Goal: Task Accomplishment & Management: Use online tool/utility

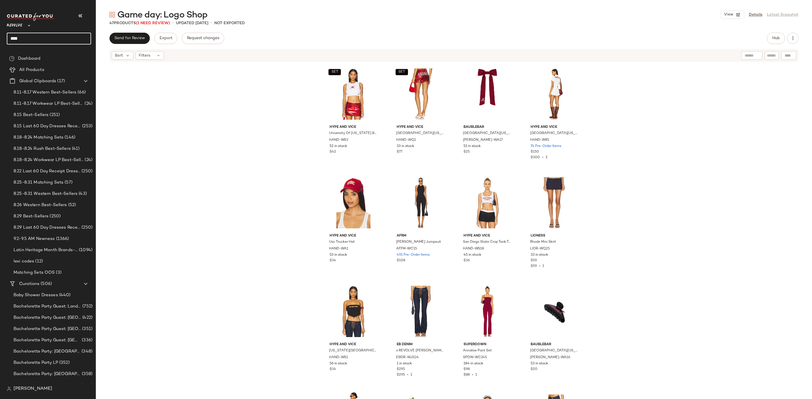
drag, startPoint x: 36, startPoint y: 36, endPoint x: 3, endPoint y: 36, distance: 33.0
click at [3, 36] on nav "Revolve ** **** Dashboard All Products Global Clipboards (17) 8.11-8.17 Western…" at bounding box center [48, 199] width 96 height 399
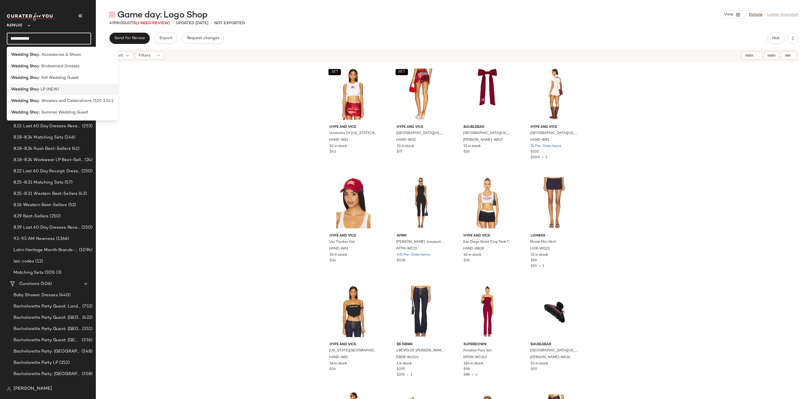
type input "**********"
click at [52, 87] on span "p LP (NEW)" at bounding box center [48, 90] width 22 height 6
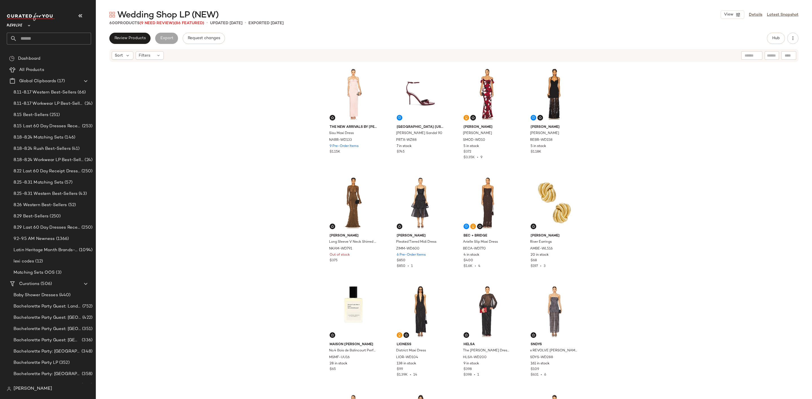
click at [767, 44] on div "Review Products Export Request changes Hub Sort Filters The New Arrivals by Ilk…" at bounding box center [454, 228] width 716 height 390
click at [770, 41] on button "Hub" at bounding box center [776, 38] width 18 height 11
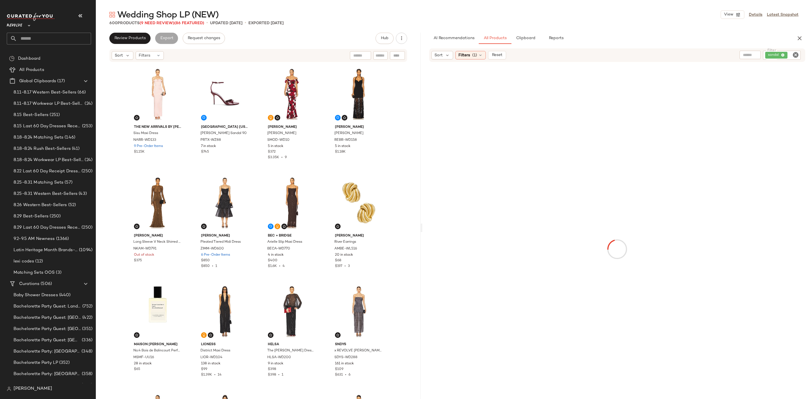
drag, startPoint x: 453, startPoint y: 231, endPoint x: 409, endPoint y: 234, distance: 44.1
click at [421, 233] on div "Wedding Shop LP (NEW) View Details Latest Snapshot 600 Products (9 Need Review)…" at bounding box center [454, 204] width 716 height 390
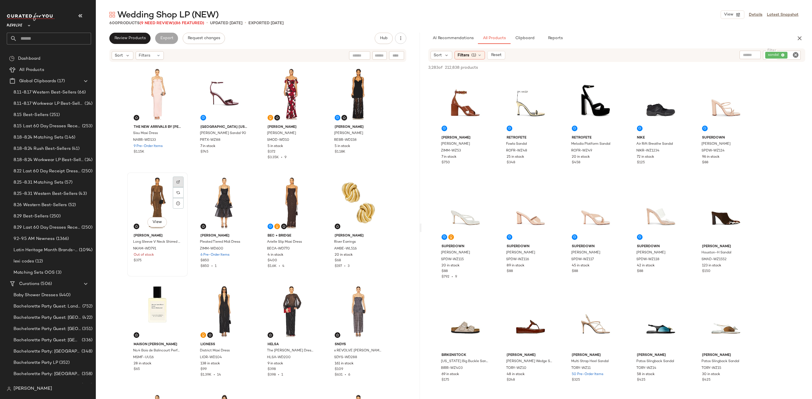
click at [174, 187] on div at bounding box center [178, 192] width 11 height 11
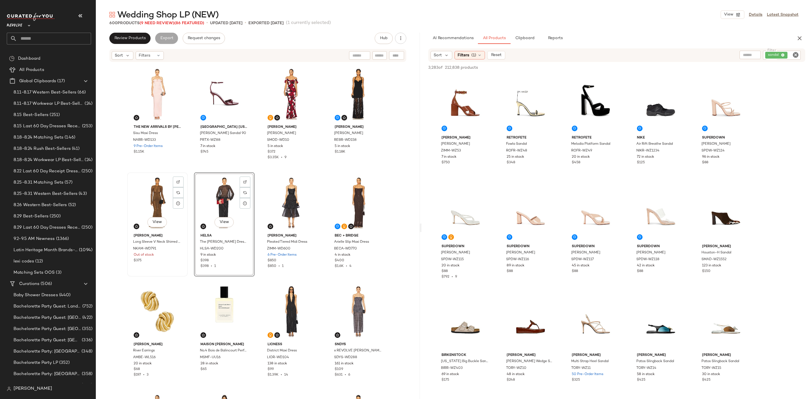
click at [142, 195] on div "View" at bounding box center [157, 202] width 57 height 57
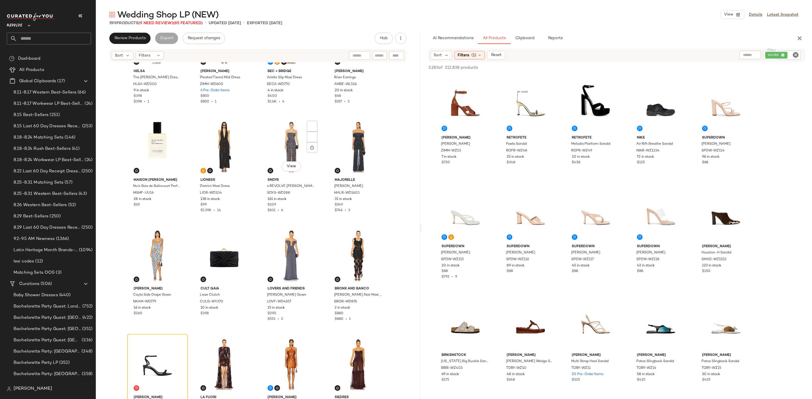
scroll to position [131, 0]
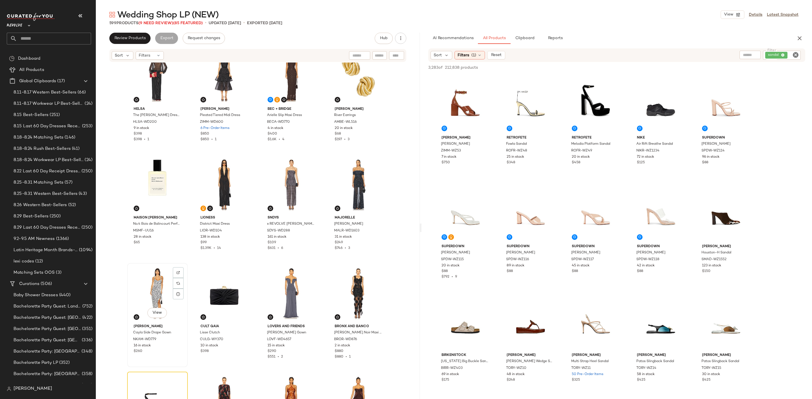
click at [148, 285] on div "View" at bounding box center [157, 293] width 57 height 57
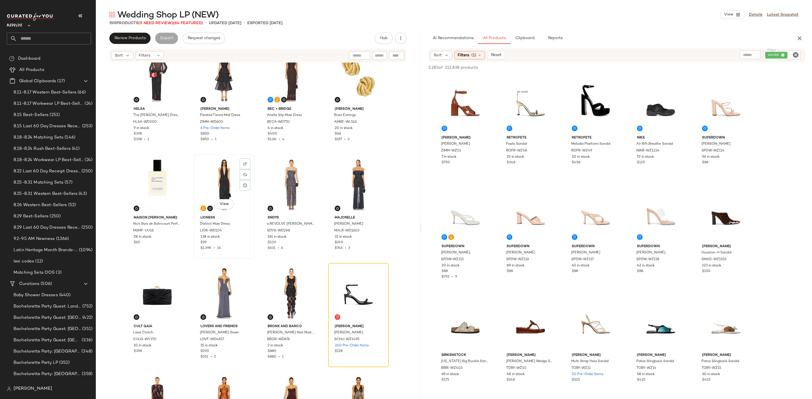
click at [218, 174] on div "View" at bounding box center [224, 184] width 57 height 57
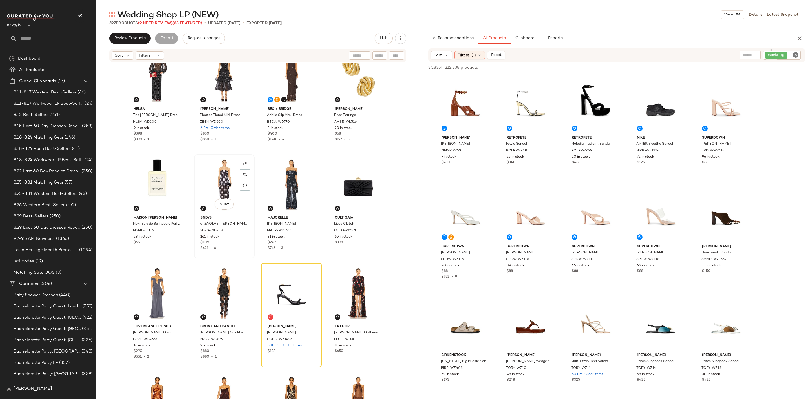
click at [224, 175] on div "View" at bounding box center [224, 184] width 57 height 57
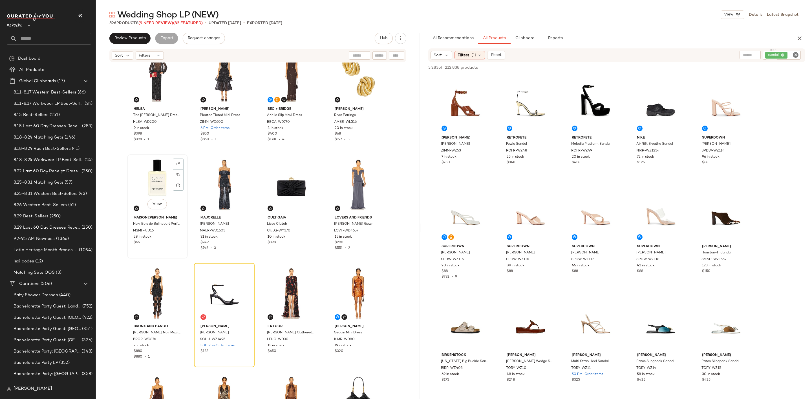
click at [146, 176] on div "View" at bounding box center [157, 184] width 57 height 57
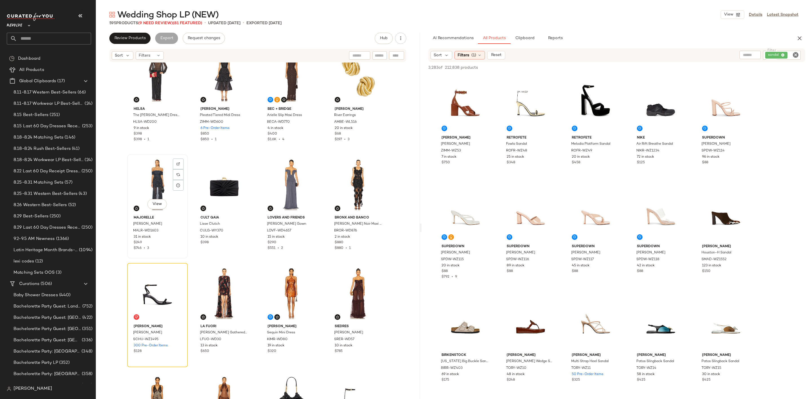
click at [158, 169] on div "View" at bounding box center [157, 184] width 57 height 57
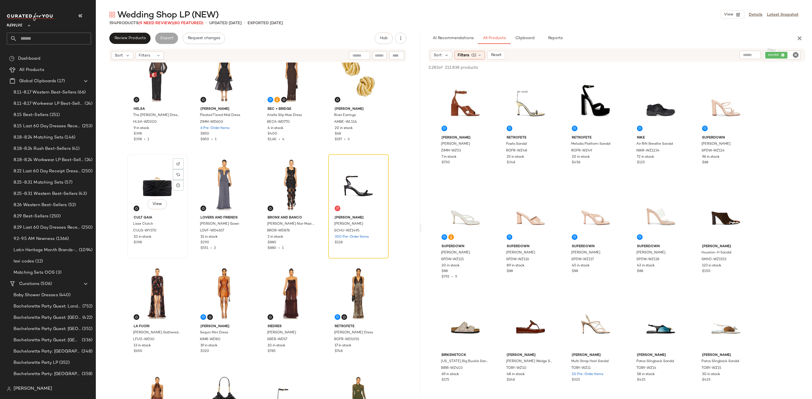
click at [159, 189] on div "View" at bounding box center [157, 184] width 57 height 57
click at [352, 171] on div "View" at bounding box center [358, 184] width 57 height 57
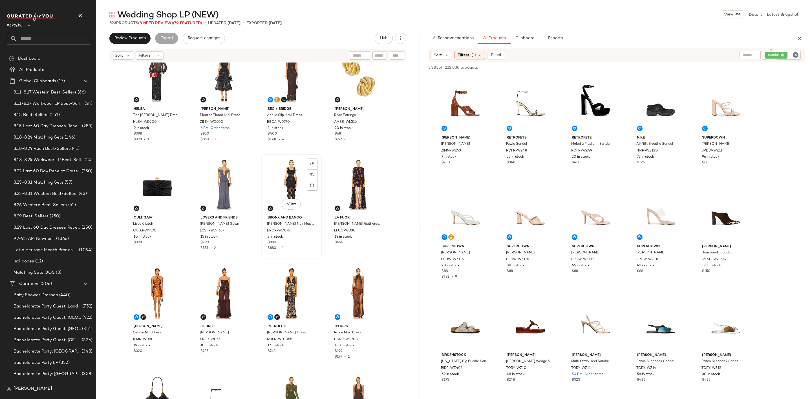
click at [277, 187] on div "View" at bounding box center [291, 184] width 57 height 57
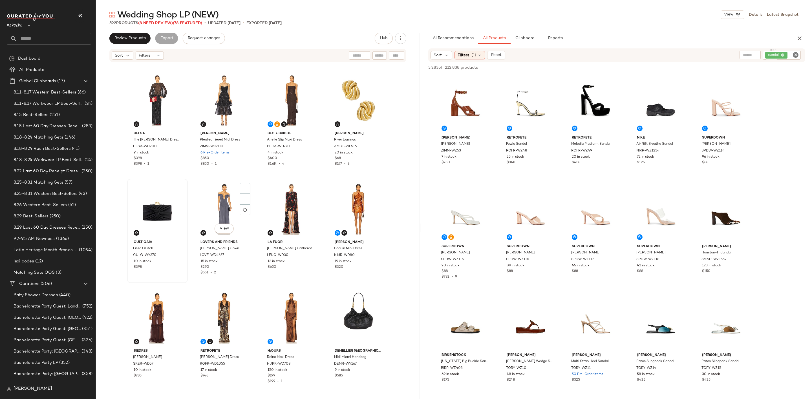
scroll to position [42, 0]
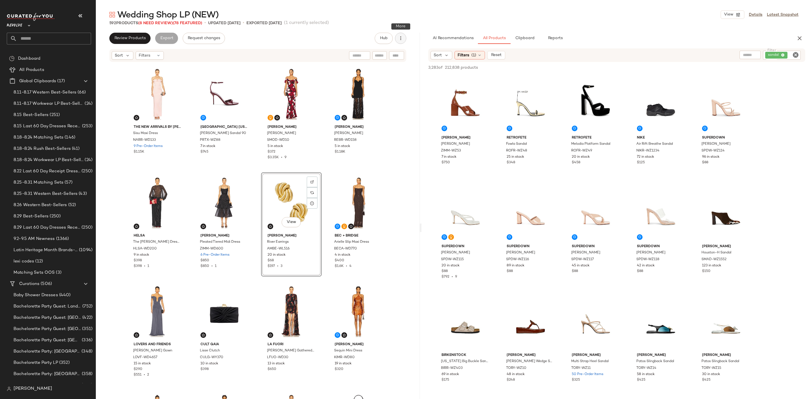
click at [401, 39] on icon "button" at bounding box center [401, 39] width 6 height 6
click at [383, 82] on span "Clear Suggested Products" at bounding box center [374, 82] width 53 height 6
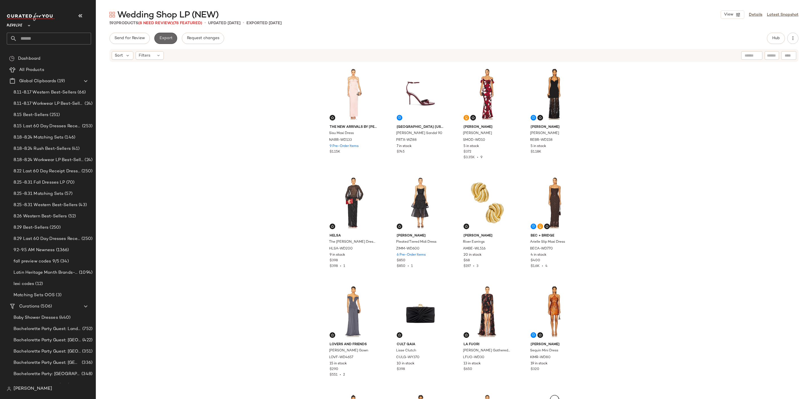
click at [169, 36] on span "Export" at bounding box center [165, 38] width 13 height 5
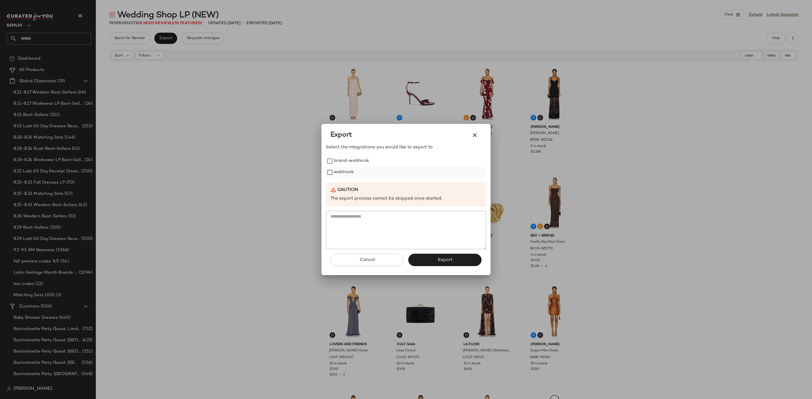
click at [344, 173] on label "webhook" at bounding box center [344, 172] width 20 height 11
click at [428, 259] on button "Export" at bounding box center [444, 260] width 73 height 12
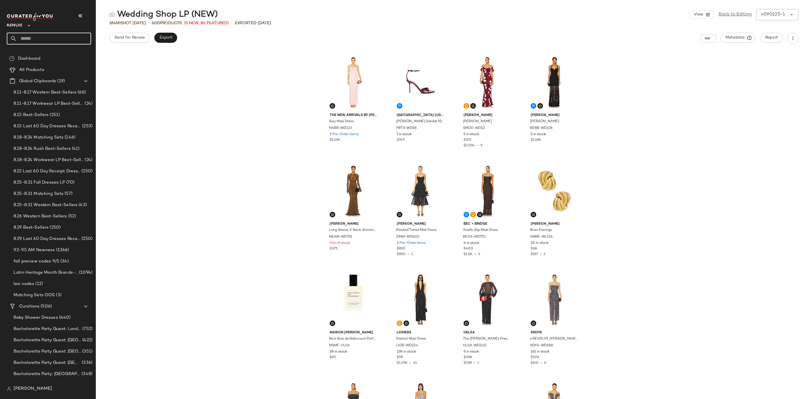
click at [68, 36] on input "text" at bounding box center [54, 39] width 74 height 12
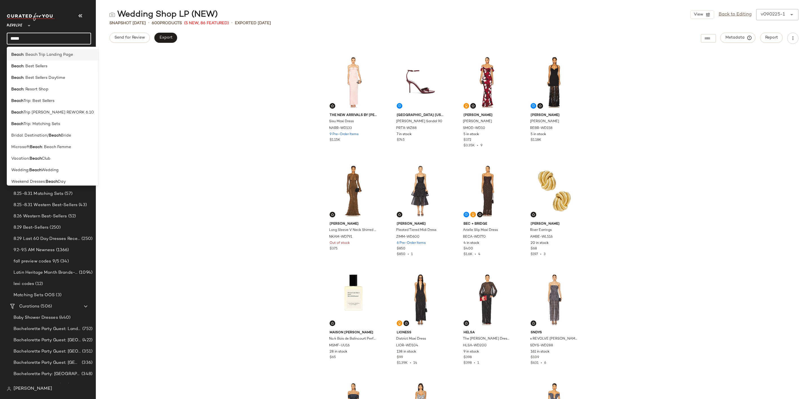
type input "*****"
click at [67, 72] on div "Beach : Beach Trip Landing Page" at bounding box center [53, 78] width 92 height 12
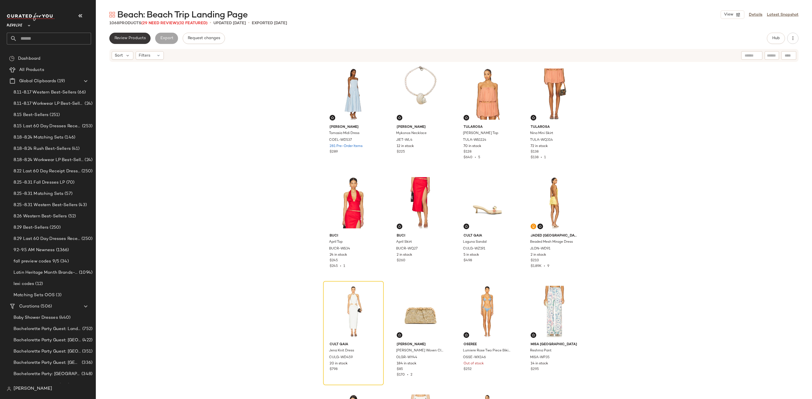
click at [129, 38] on span "Review Products" at bounding box center [130, 38] width 32 height 5
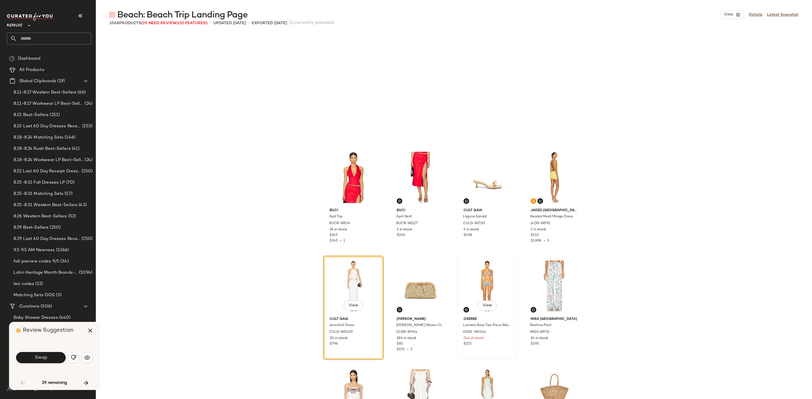
scroll to position [113, 0]
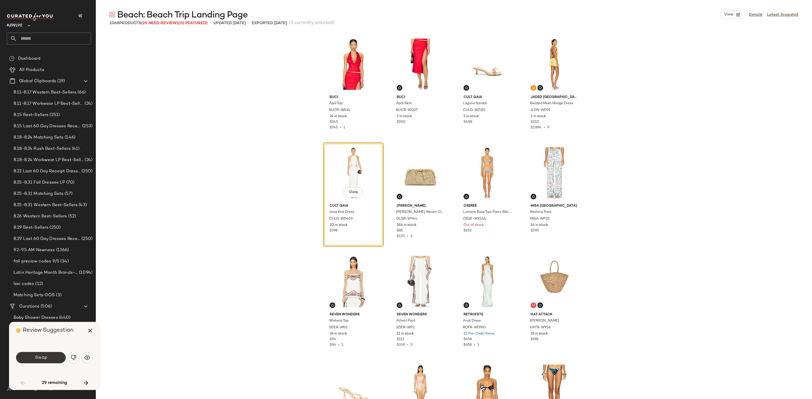
click at [52, 355] on button "Swap" at bounding box center [41, 357] width 50 height 11
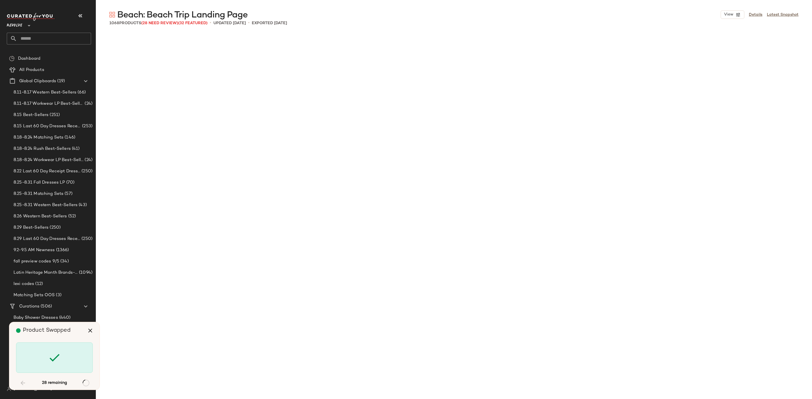
scroll to position [3046, 0]
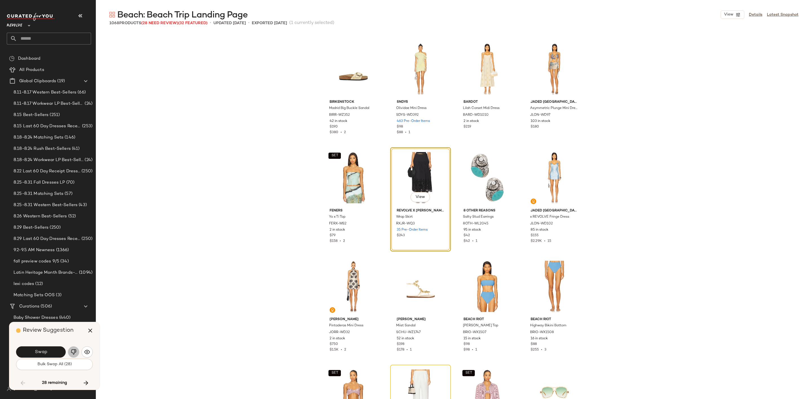
click at [72, 350] on img "button" at bounding box center [74, 352] width 6 height 6
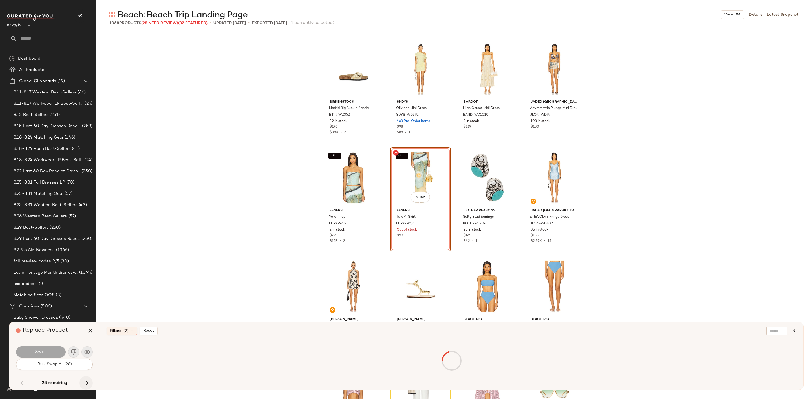
click at [89, 382] on icon "button" at bounding box center [86, 383] width 7 height 7
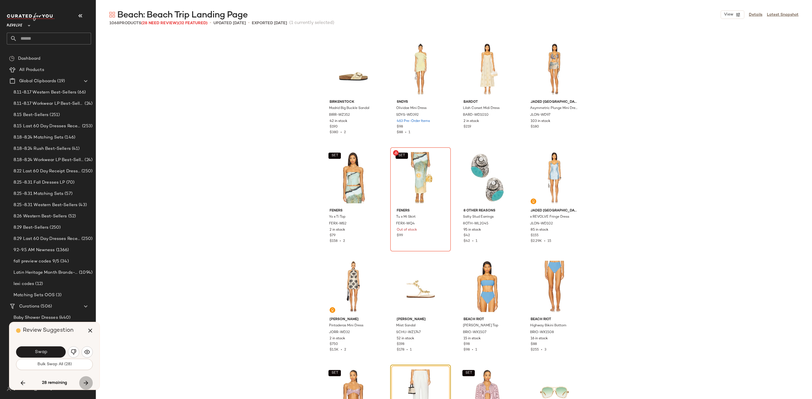
scroll to position [3264, 0]
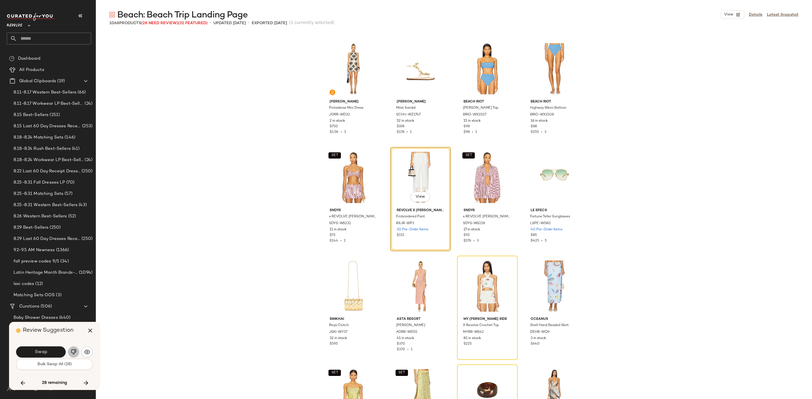
click at [72, 353] on img "button" at bounding box center [74, 352] width 6 height 6
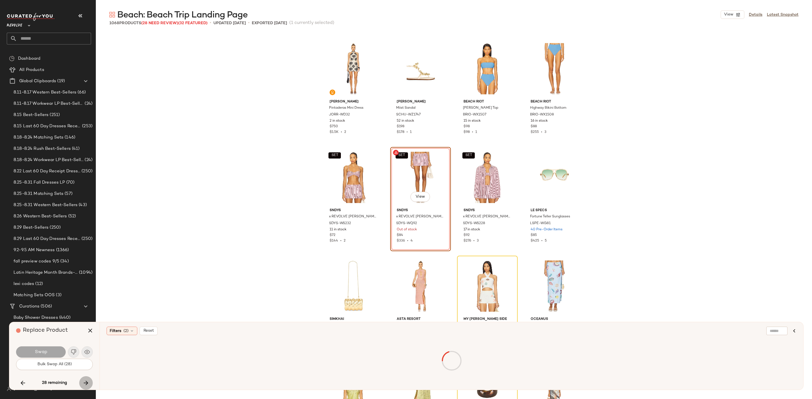
click at [85, 381] on icon "button" at bounding box center [86, 383] width 7 height 7
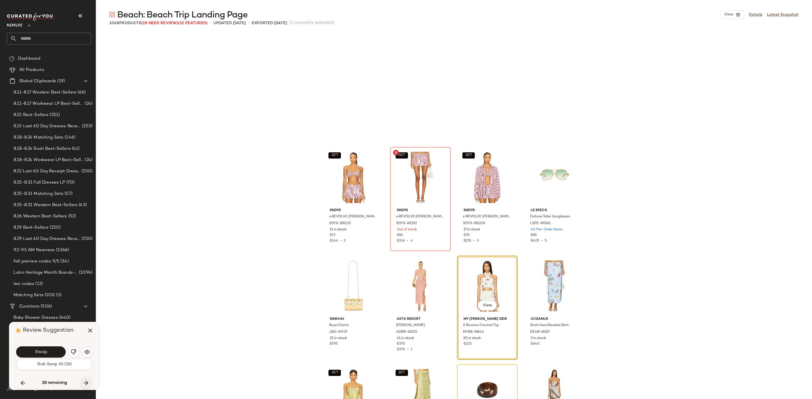
scroll to position [3372, 0]
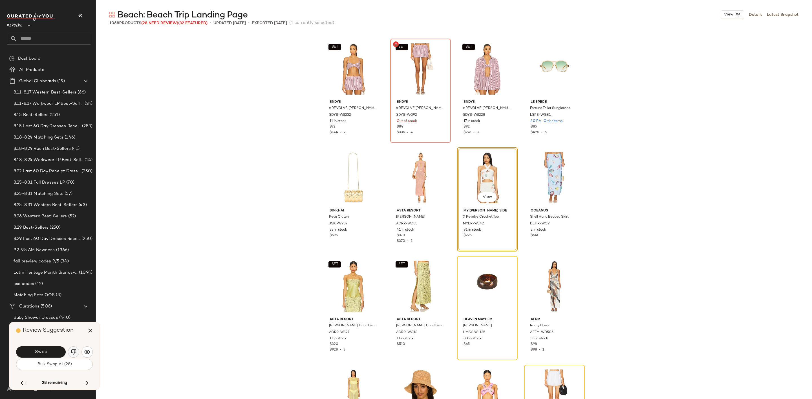
click at [73, 348] on button "button" at bounding box center [73, 352] width 11 height 11
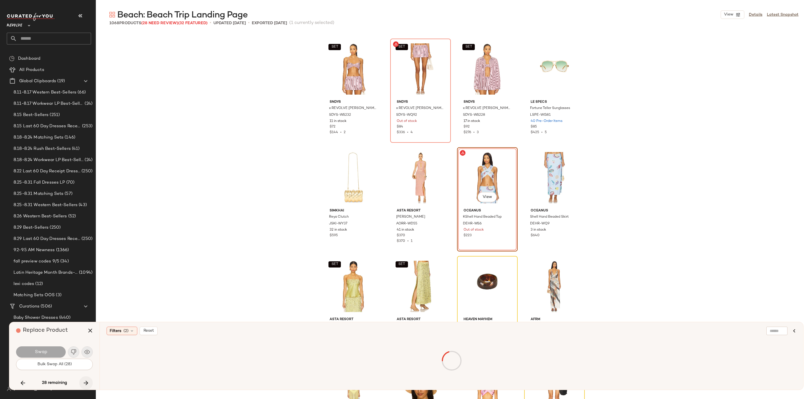
click at [86, 383] on icon "button" at bounding box center [86, 383] width 7 height 7
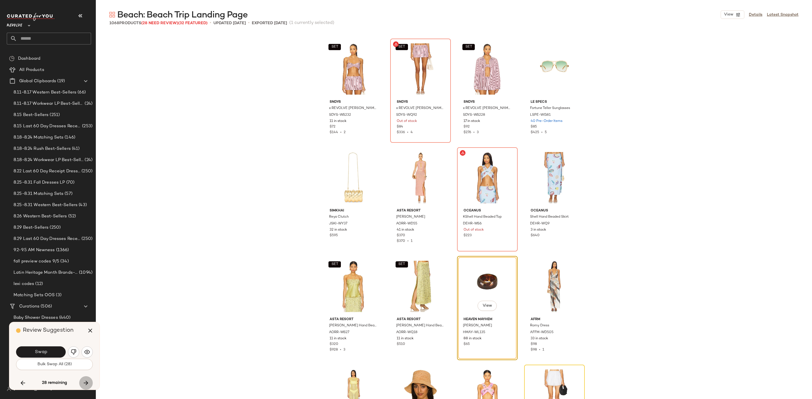
scroll to position [3481, 0]
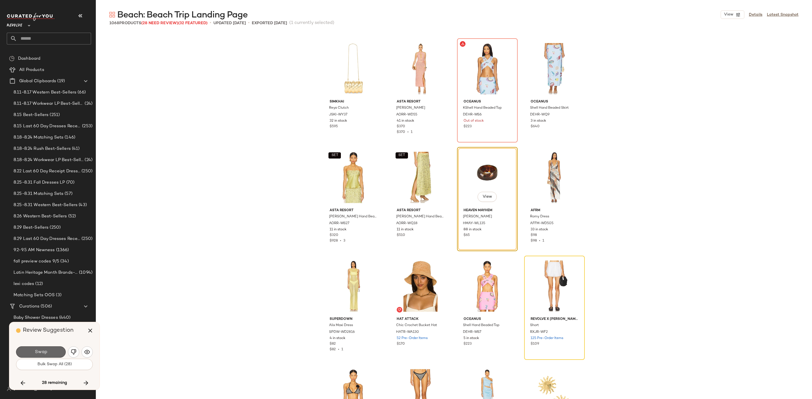
click at [46, 351] on span "Swap" at bounding box center [40, 352] width 13 height 5
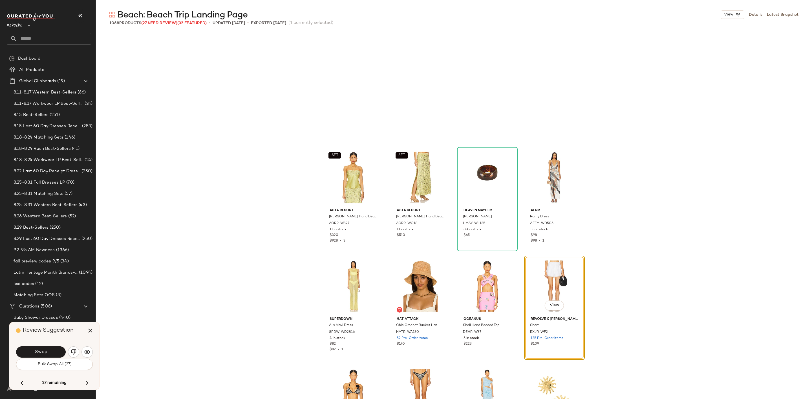
scroll to position [3590, 0]
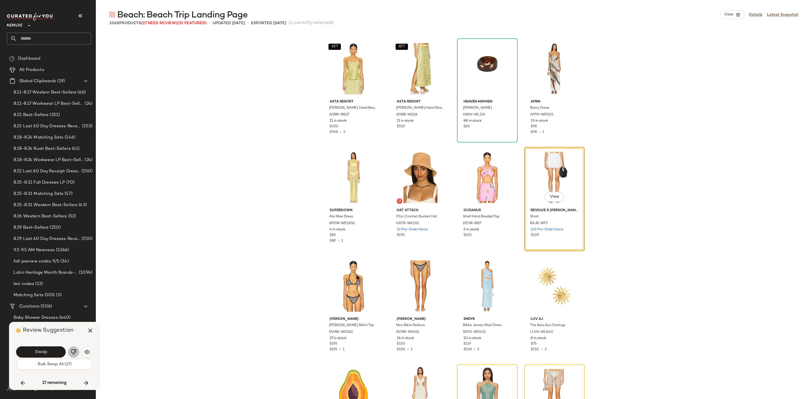
click at [71, 352] on img "button" at bounding box center [74, 352] width 6 height 6
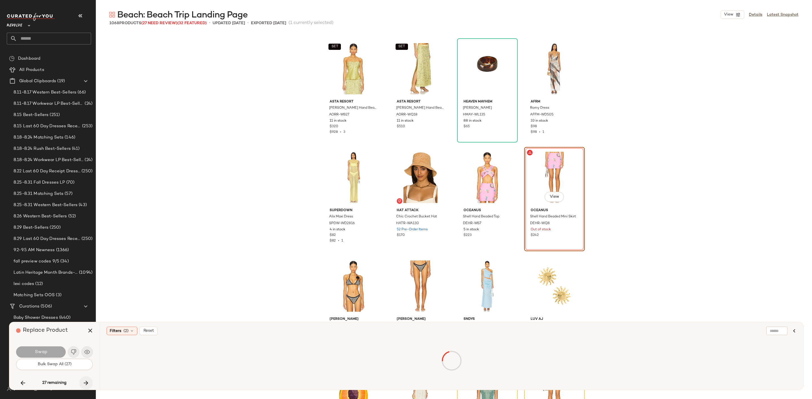
click at [87, 381] on icon "button" at bounding box center [86, 383] width 7 height 7
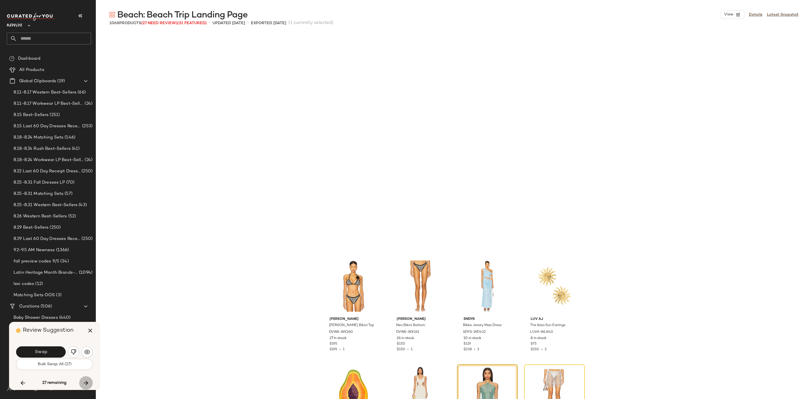
scroll to position [3808, 0]
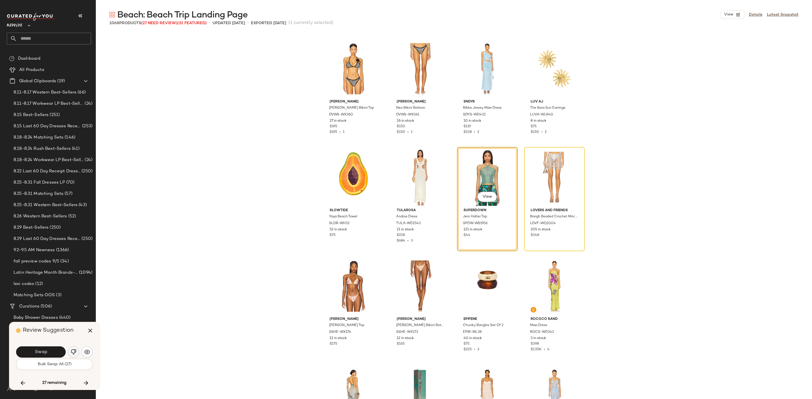
click at [74, 352] on img "button" at bounding box center [74, 352] width 6 height 6
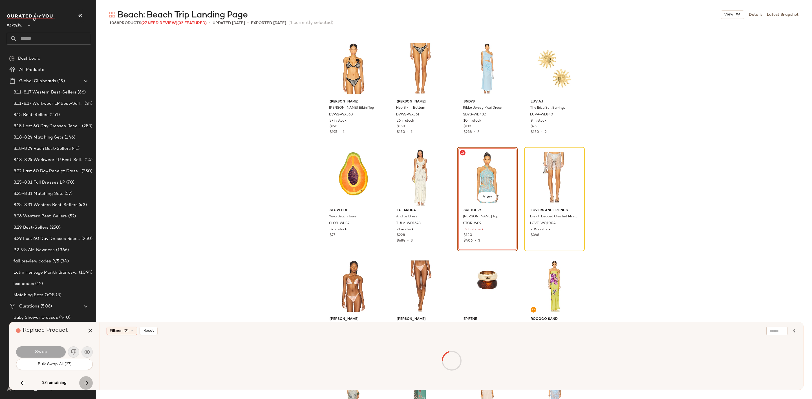
click at [87, 382] on icon "button" at bounding box center [86, 383] width 7 height 7
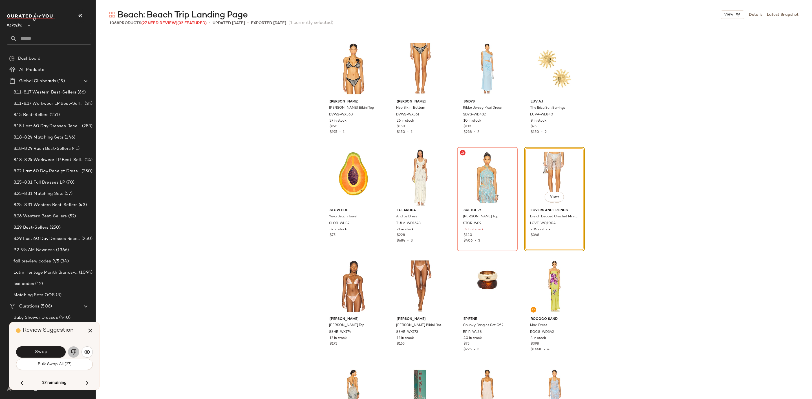
click at [75, 350] on img "button" at bounding box center [74, 352] width 6 height 6
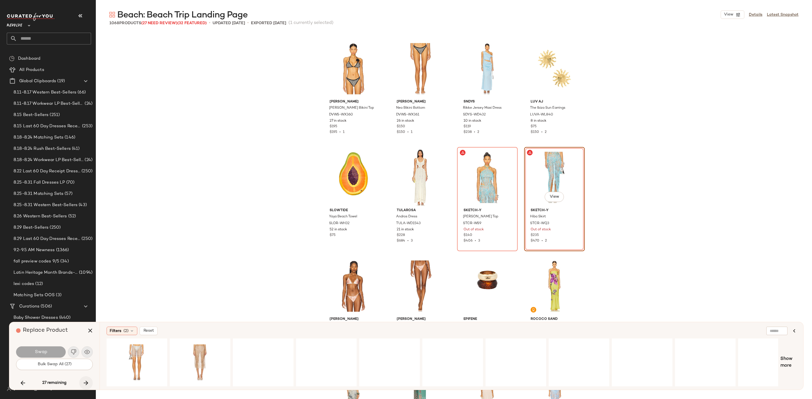
click at [85, 382] on icon "button" at bounding box center [86, 383] width 7 height 7
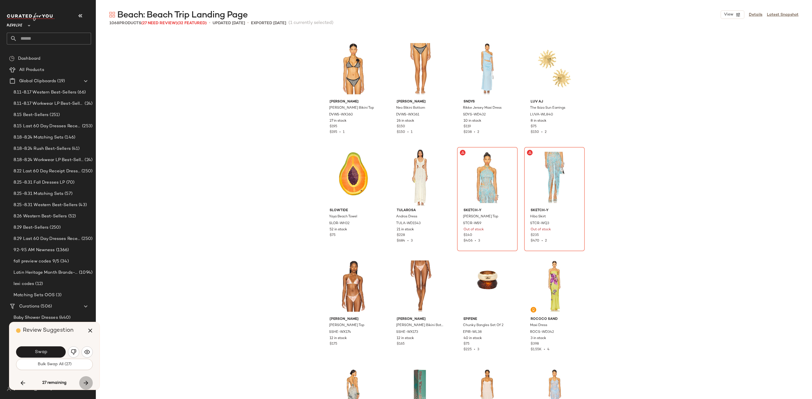
scroll to position [4134, 0]
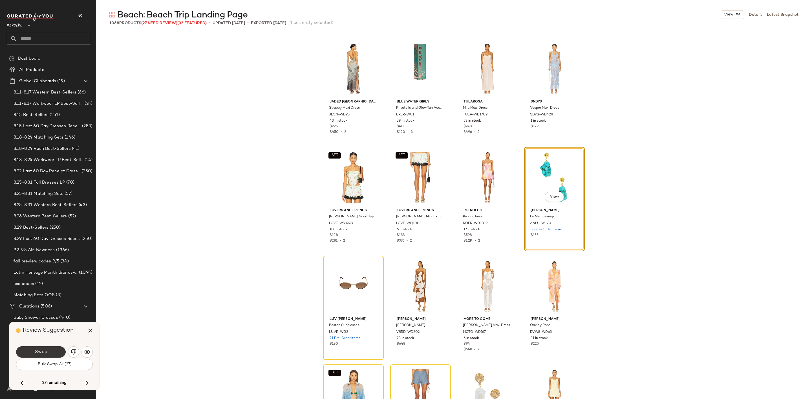
click at [50, 353] on button "Swap" at bounding box center [41, 352] width 50 height 11
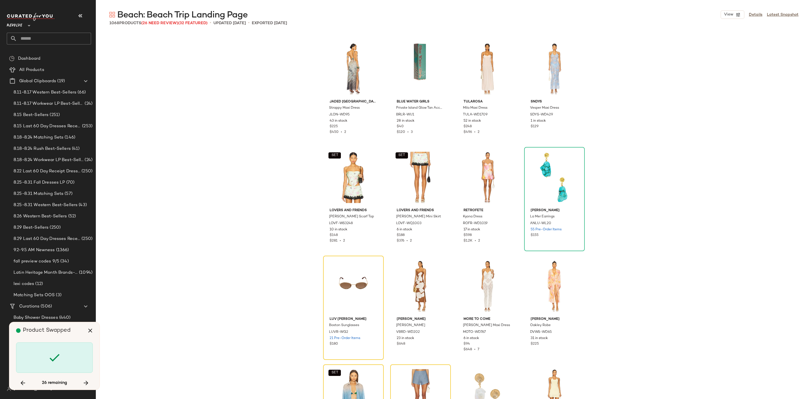
scroll to position [4243, 0]
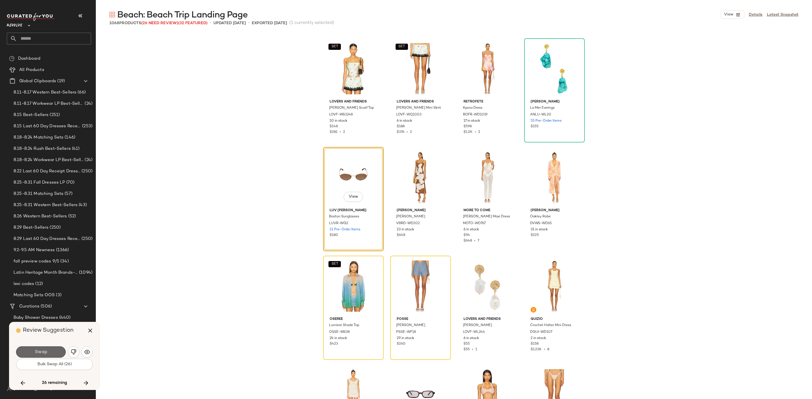
click at [50, 352] on button "Swap" at bounding box center [41, 352] width 50 height 11
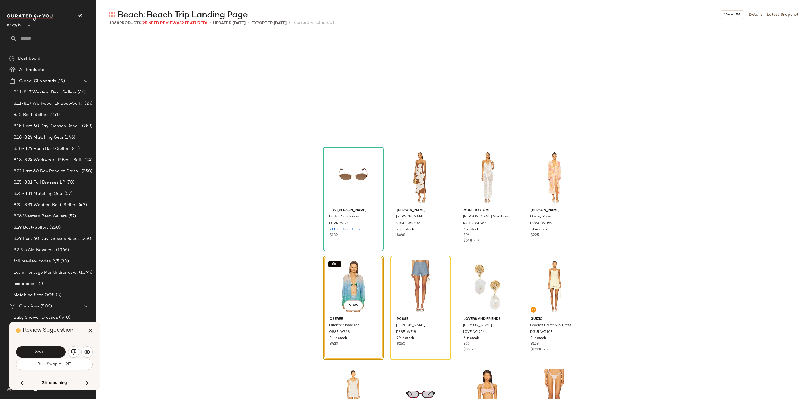
scroll to position [4351, 0]
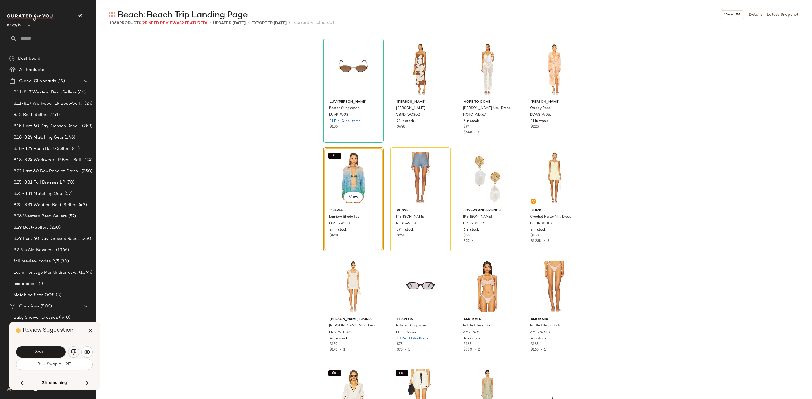
click at [74, 354] on img "button" at bounding box center [74, 352] width 6 height 6
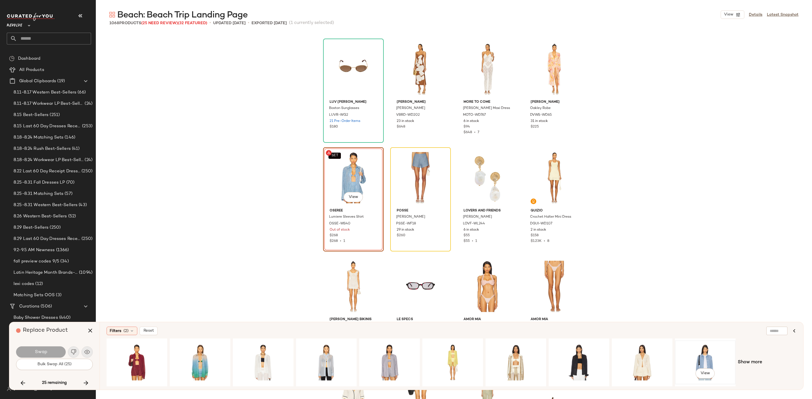
click at [697, 358] on div "View" at bounding box center [705, 363] width 57 height 40
click at [48, 351] on button "Swap" at bounding box center [41, 352] width 50 height 11
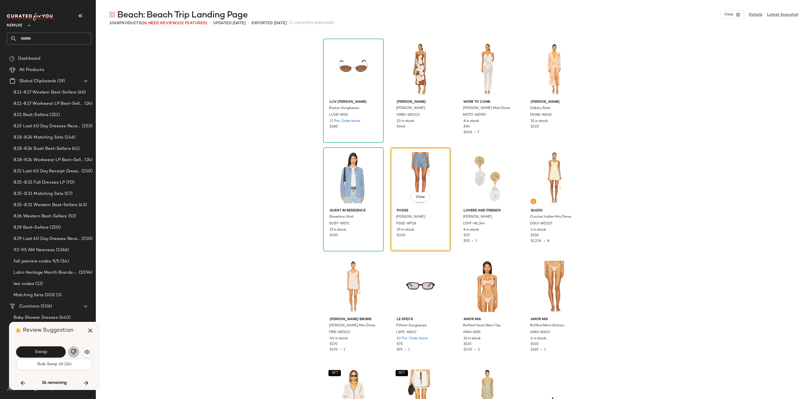
click at [73, 353] on img "button" at bounding box center [74, 352] width 6 height 6
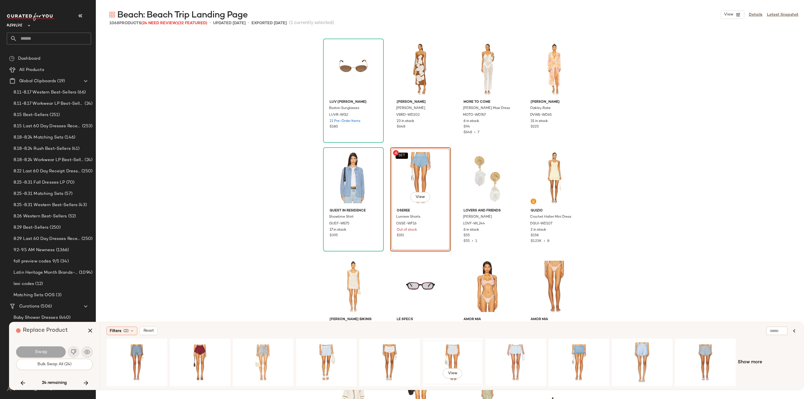
click at [453, 355] on div "View" at bounding box center [452, 363] width 57 height 40
click at [40, 350] on span "Swap" at bounding box center [40, 352] width 13 height 5
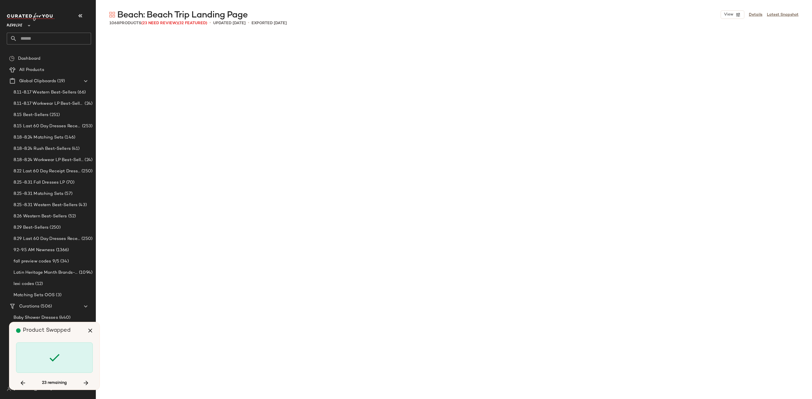
scroll to position [4895, 0]
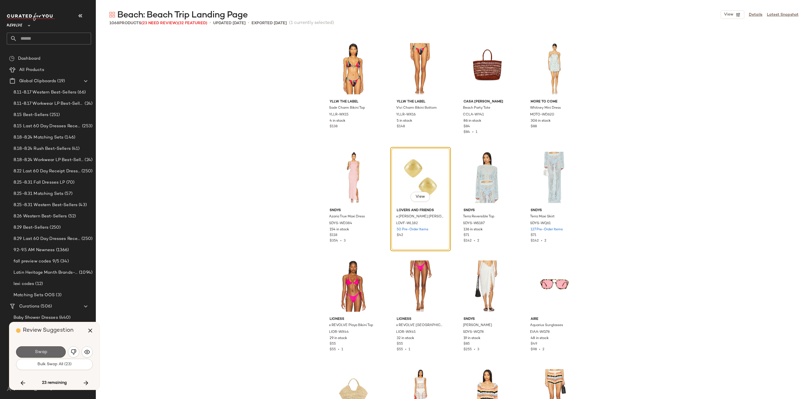
click at [51, 348] on button "Swap" at bounding box center [41, 352] width 50 height 11
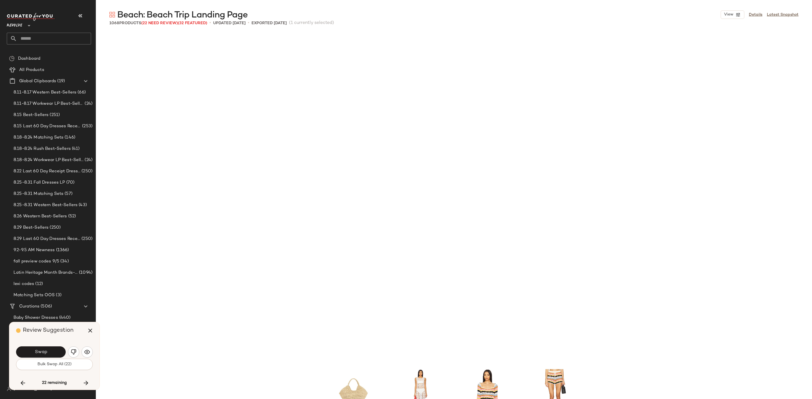
scroll to position [5222, 0]
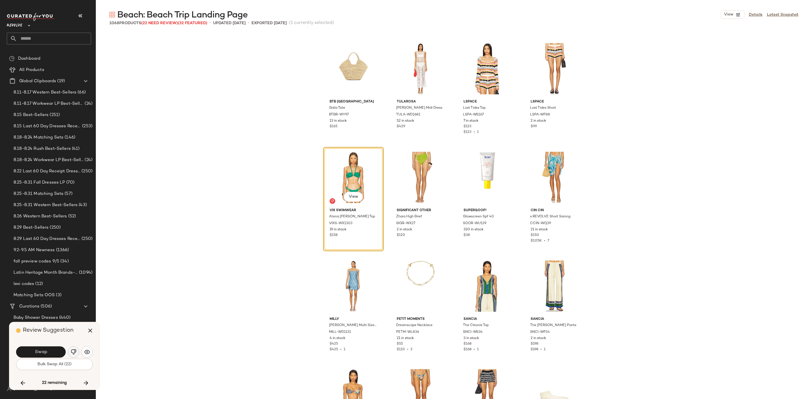
click at [74, 357] on button "button" at bounding box center [73, 352] width 11 height 11
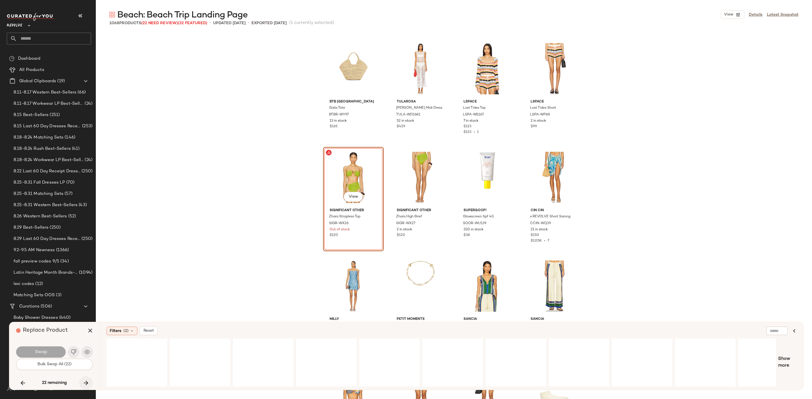
click at [88, 380] on icon "button" at bounding box center [86, 383] width 7 height 7
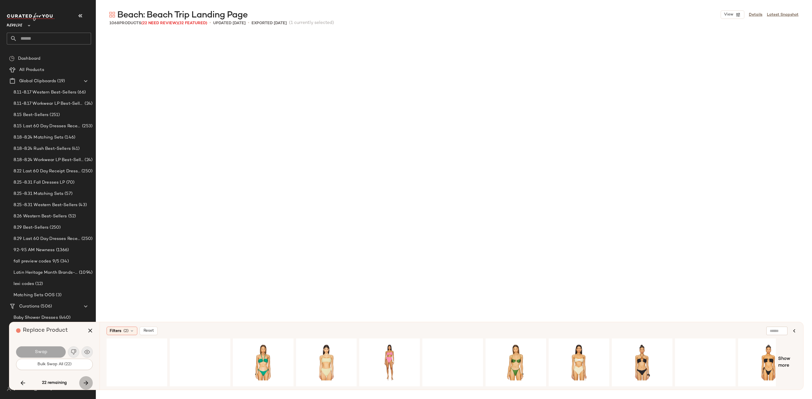
scroll to position [6745, 0]
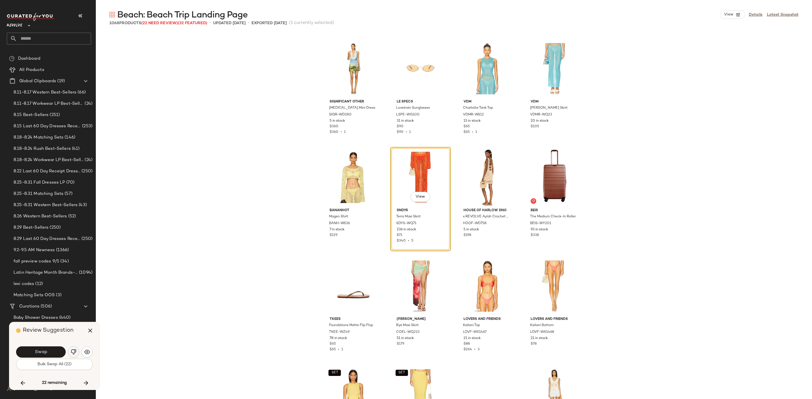
click at [74, 350] on img "button" at bounding box center [74, 352] width 6 height 6
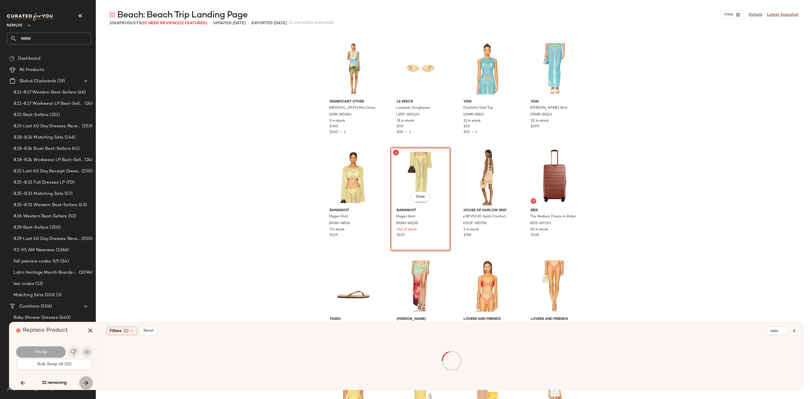
click at [87, 380] on icon "button" at bounding box center [86, 383] width 7 height 7
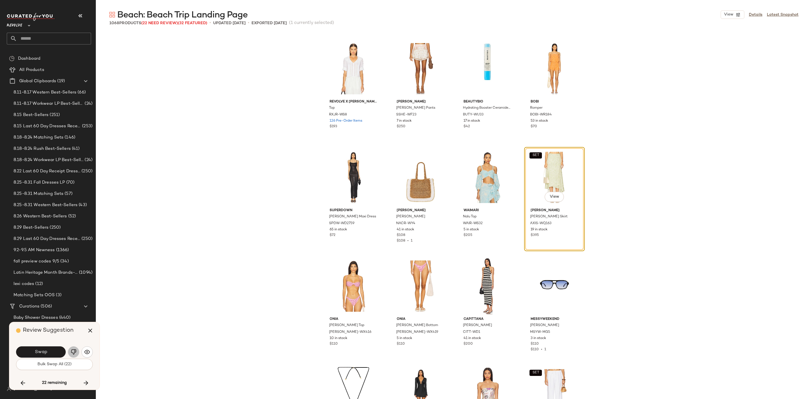
click at [75, 353] on img "button" at bounding box center [74, 352] width 6 height 6
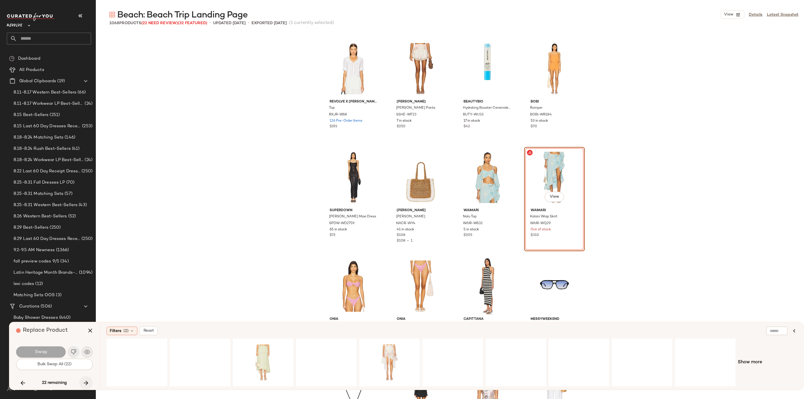
click at [87, 380] on icon "button" at bounding box center [86, 383] width 7 height 7
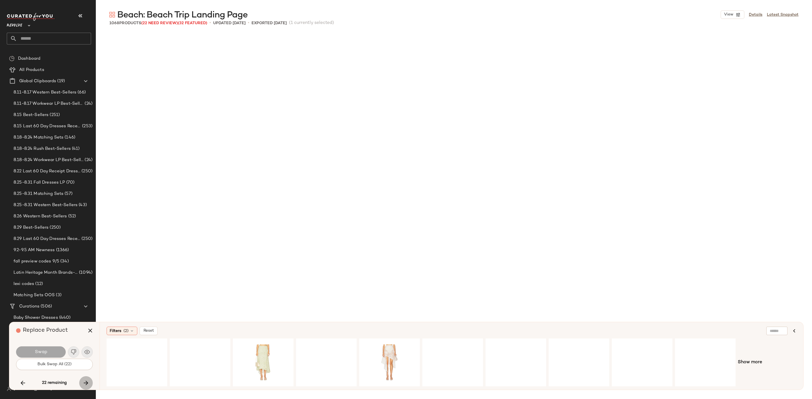
scroll to position [10987, 0]
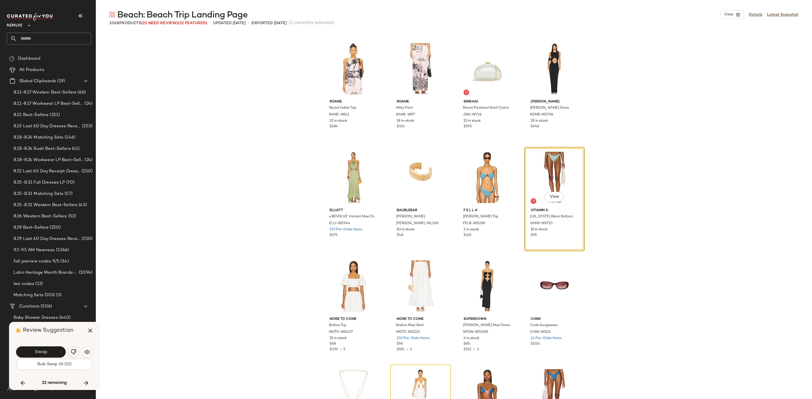
click at [71, 348] on button "button" at bounding box center [73, 352] width 11 height 11
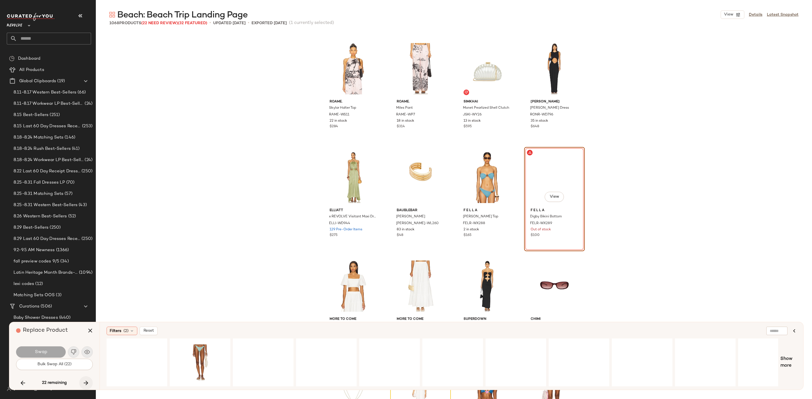
click at [87, 379] on button "button" at bounding box center [86, 384] width 14 height 14
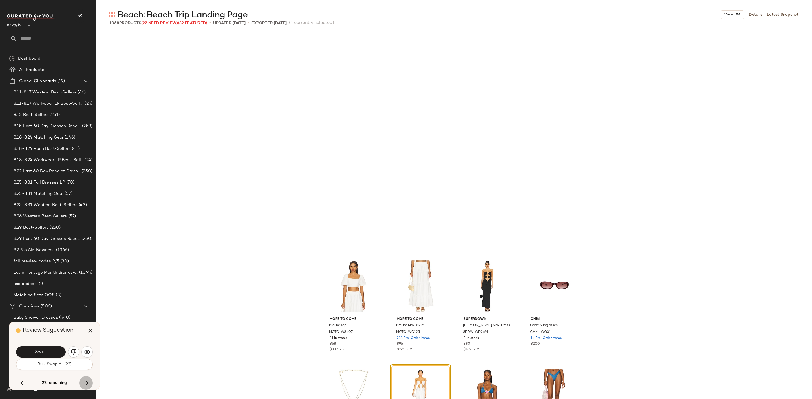
scroll to position [11205, 0]
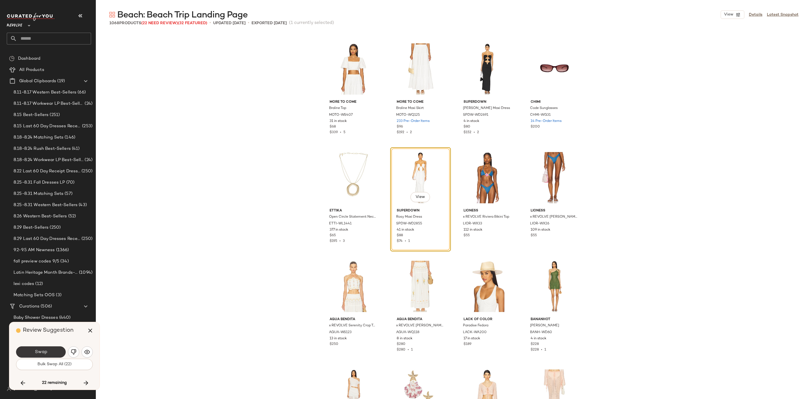
click at [36, 353] on span "Swap" at bounding box center [40, 352] width 13 height 5
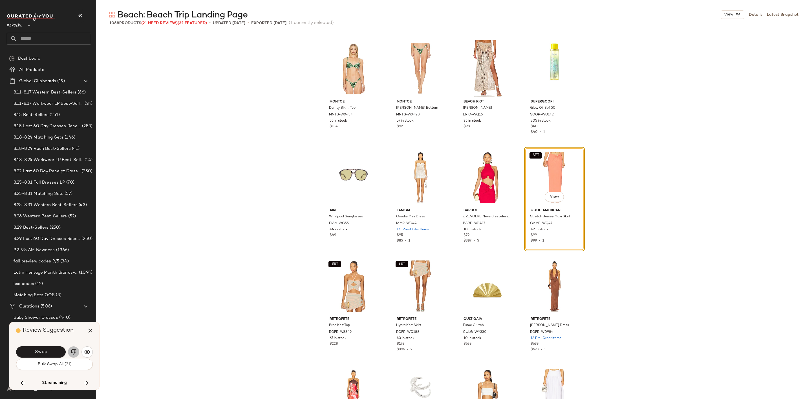
click at [73, 349] on button "button" at bounding box center [73, 352] width 11 height 11
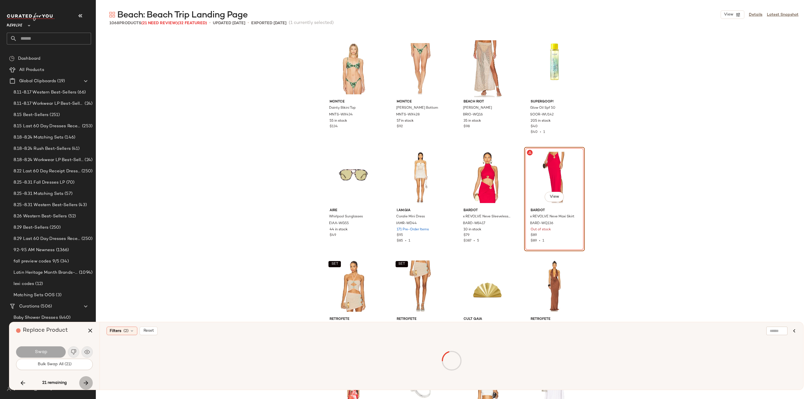
click at [86, 381] on icon "button" at bounding box center [86, 383] width 7 height 7
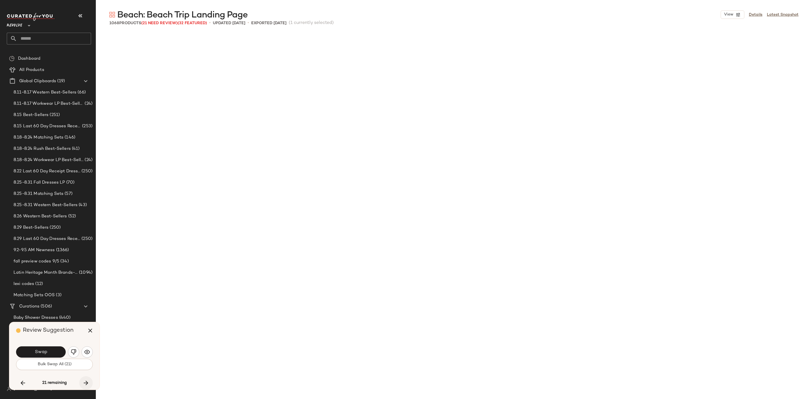
scroll to position [12075, 0]
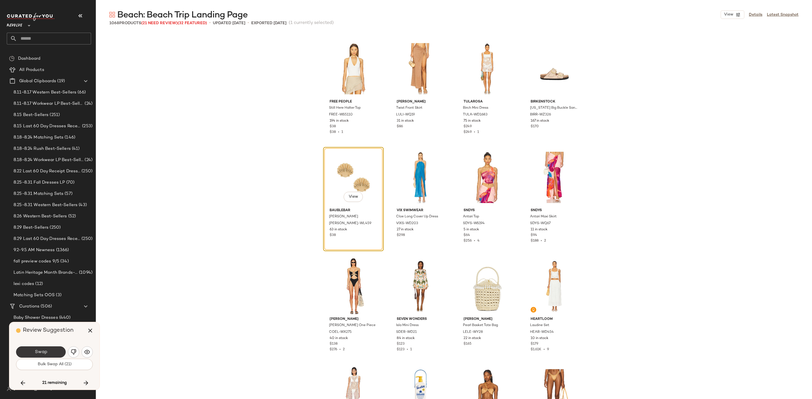
click at [45, 350] on span "Swap" at bounding box center [40, 352] width 13 height 5
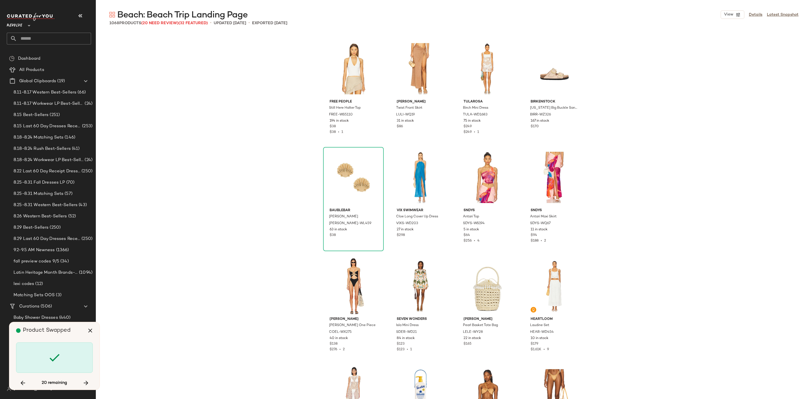
scroll to position [13489, 0]
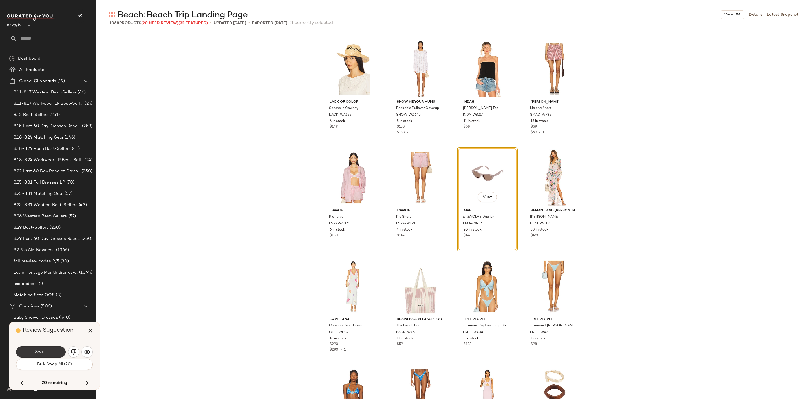
click at [52, 353] on button "Swap" at bounding box center [41, 352] width 50 height 11
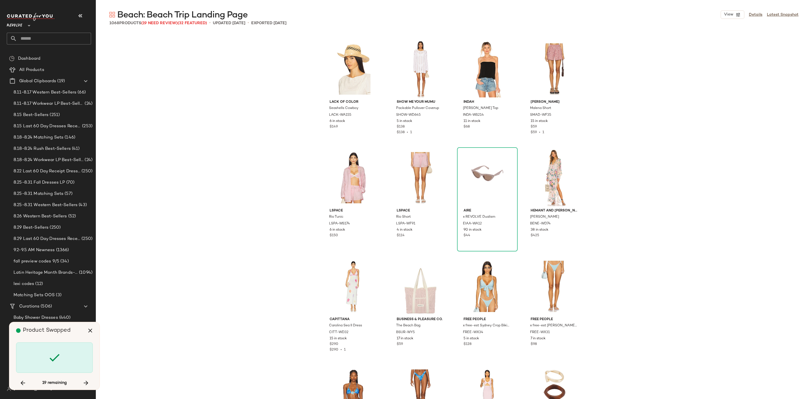
scroll to position [19364, 0]
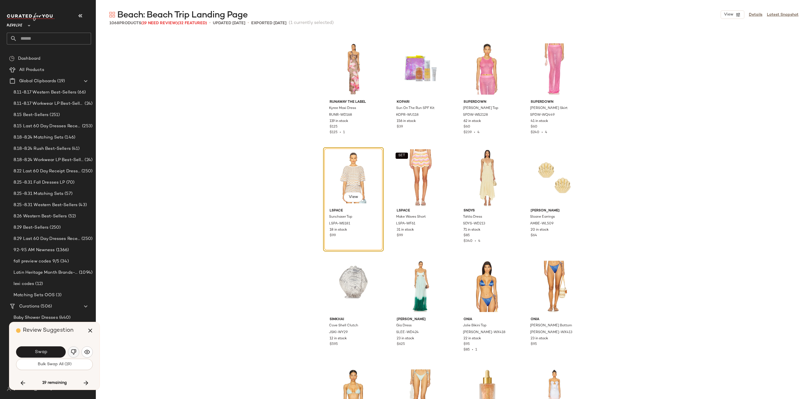
click at [74, 349] on img "button" at bounding box center [74, 352] width 6 height 6
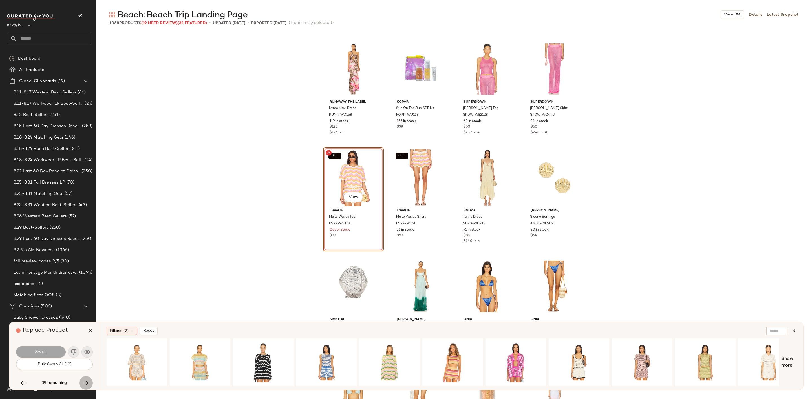
click at [85, 379] on button "button" at bounding box center [86, 384] width 14 height 14
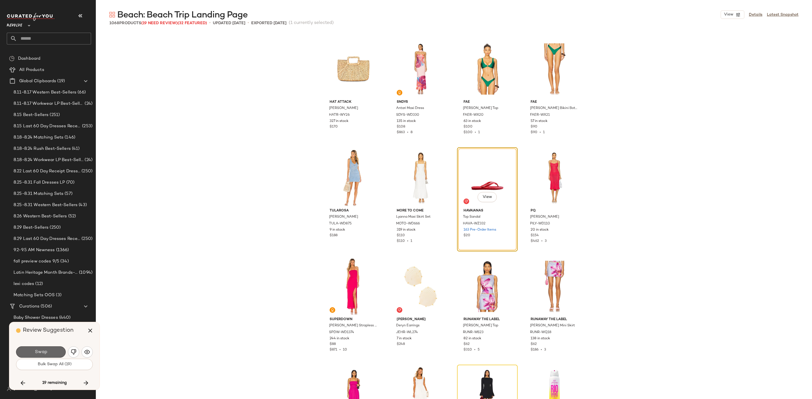
click at [42, 347] on button "Swap" at bounding box center [41, 352] width 50 height 11
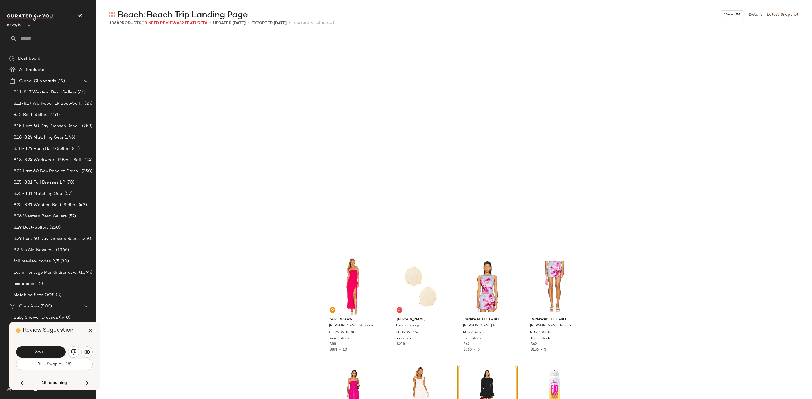
scroll to position [20234, 0]
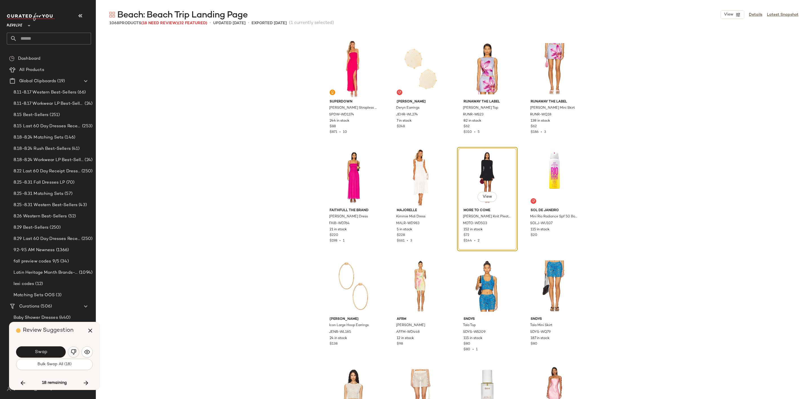
click at [73, 354] on img "button" at bounding box center [74, 352] width 6 height 6
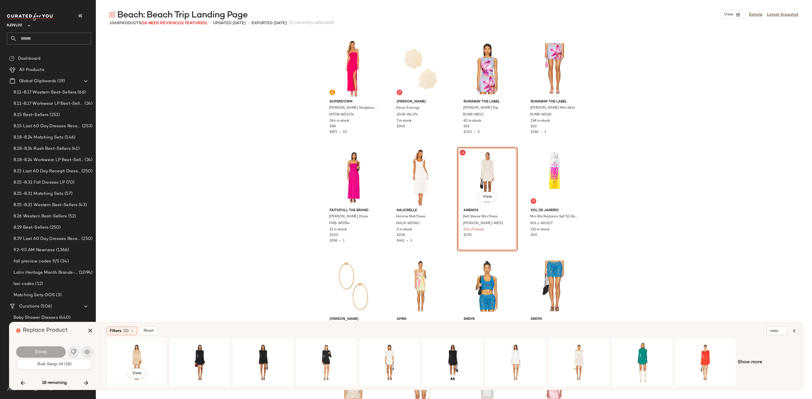
click at [125, 355] on div "View" at bounding box center [137, 363] width 57 height 40
click at [51, 353] on button "Swap" at bounding box center [41, 352] width 50 height 11
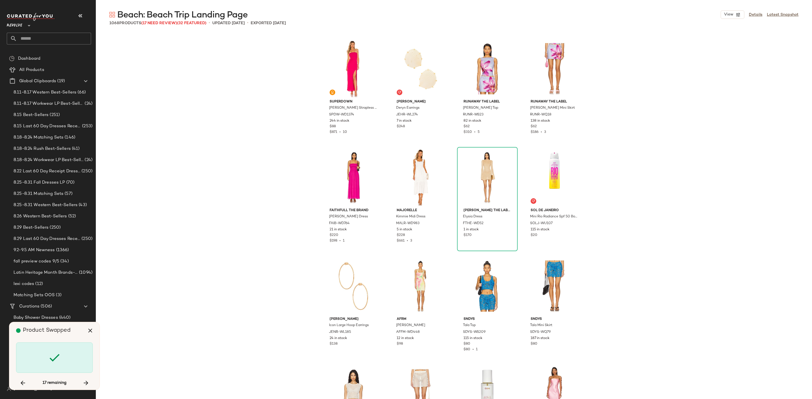
scroll to position [22627, 0]
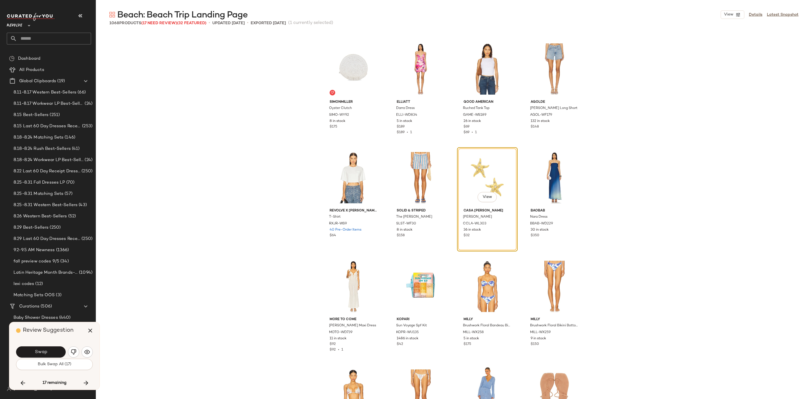
click at [51, 353] on button "Swap" at bounding box center [41, 352] width 50 height 11
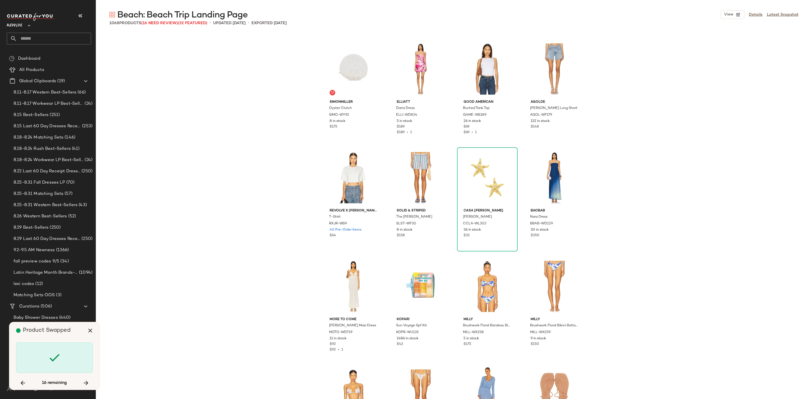
scroll to position [24694, 0]
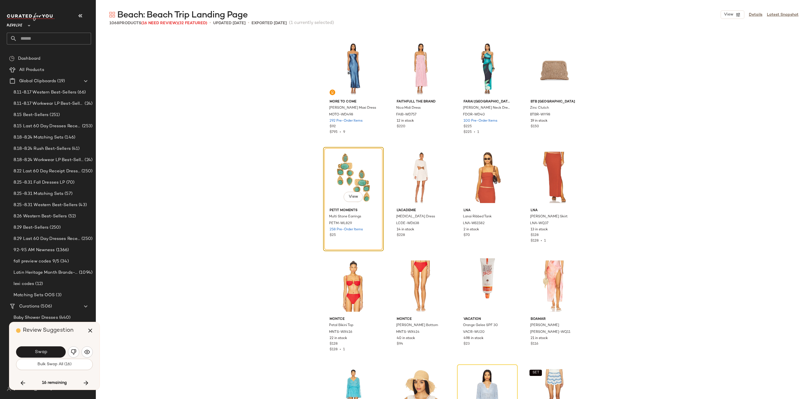
click at [51, 353] on button "Swap" at bounding box center [41, 352] width 50 height 11
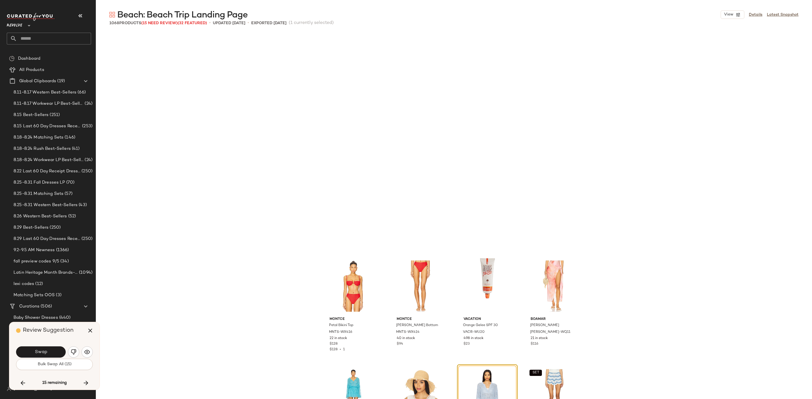
scroll to position [24912, 0]
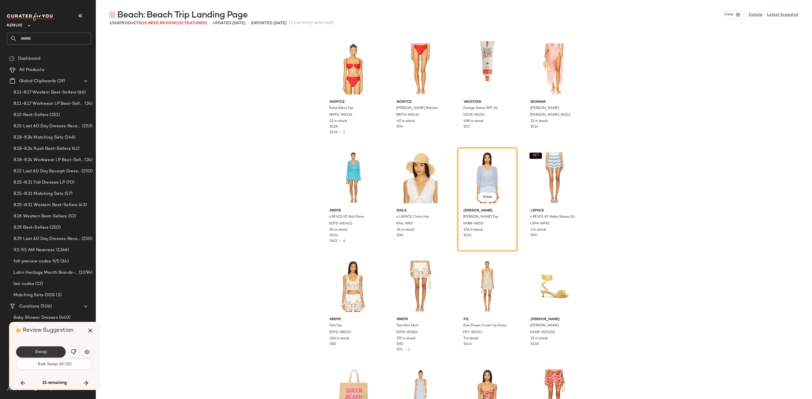
click at [36, 349] on button "Swap" at bounding box center [41, 352] width 50 height 11
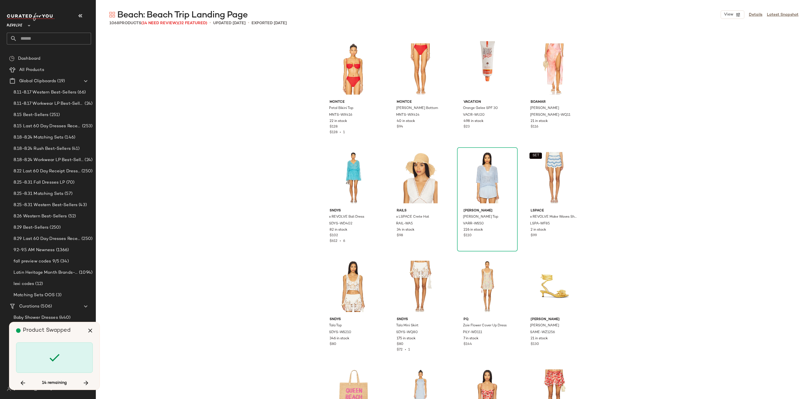
scroll to position [28067, 0]
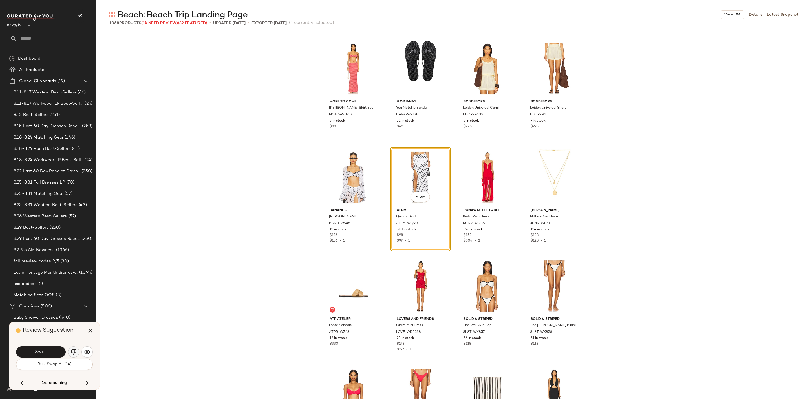
click at [73, 353] on img "button" at bounding box center [74, 352] width 6 height 6
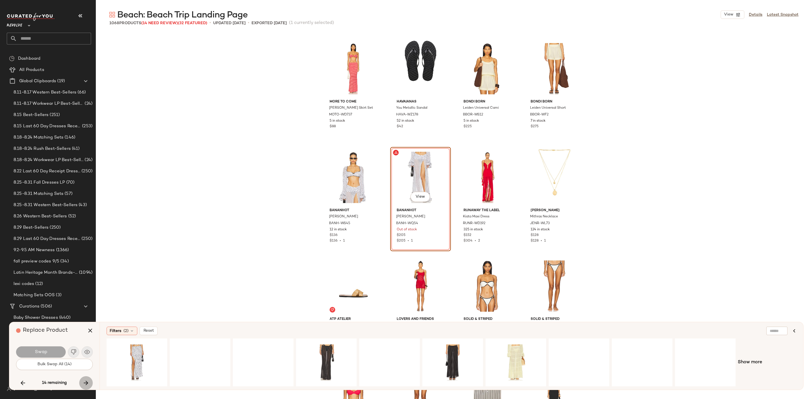
click at [84, 381] on icon "button" at bounding box center [86, 383] width 7 height 7
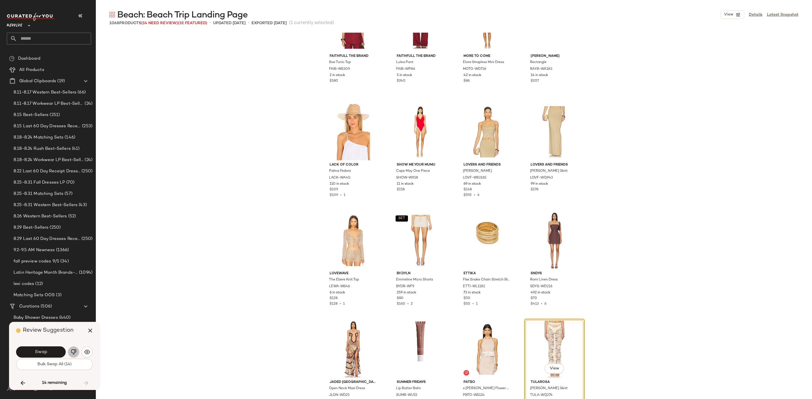
click at [73, 351] on img "button" at bounding box center [74, 352] width 6 height 6
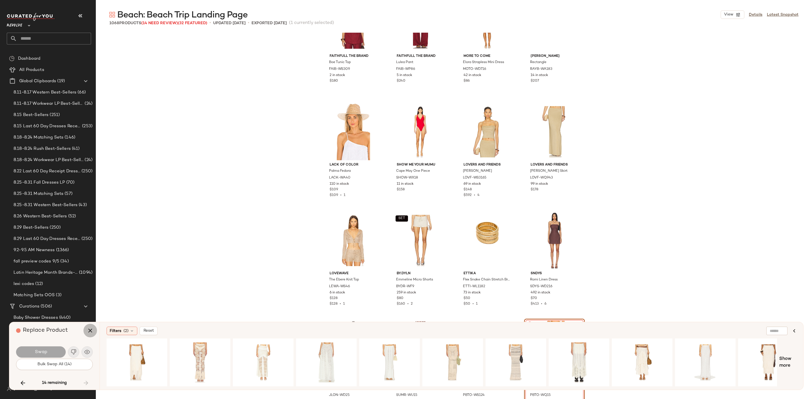
click at [90, 330] on icon "button" at bounding box center [90, 330] width 7 height 7
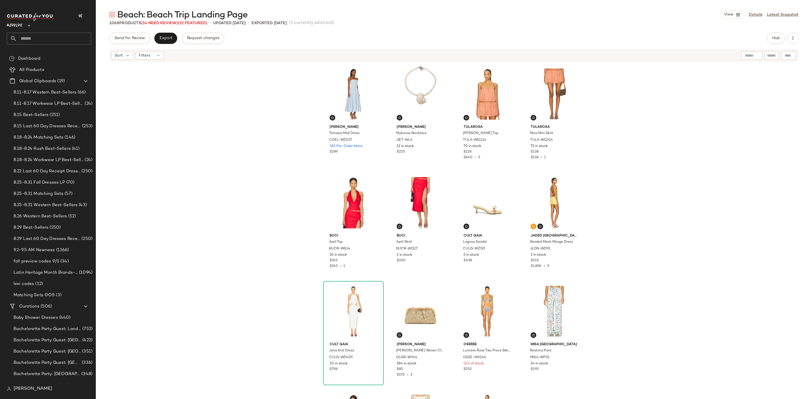
click at [809, 49] on div "Sort Filters" at bounding box center [454, 55] width 716 height 14
click at [767, 38] on button "Hub" at bounding box center [776, 38] width 18 height 11
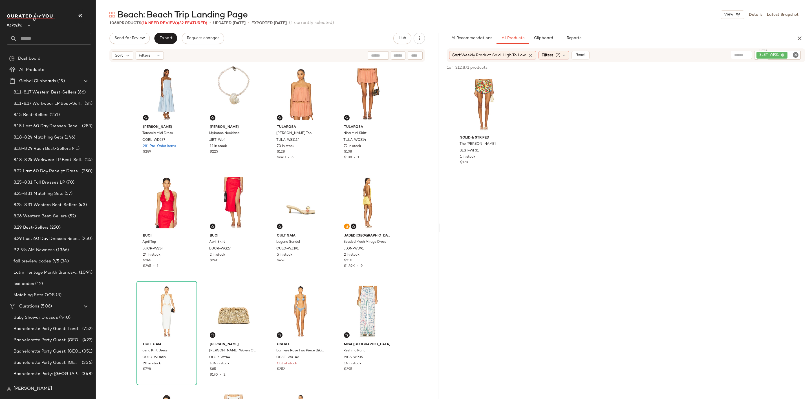
drag, startPoint x: 452, startPoint y: 227, endPoint x: 439, endPoint y: 228, distance: 13.6
click at [439, 228] on div "Beach: Beach Trip Landing Page View Details Latest Snapshot 1068 Products (14 N…" at bounding box center [454, 204] width 716 height 390
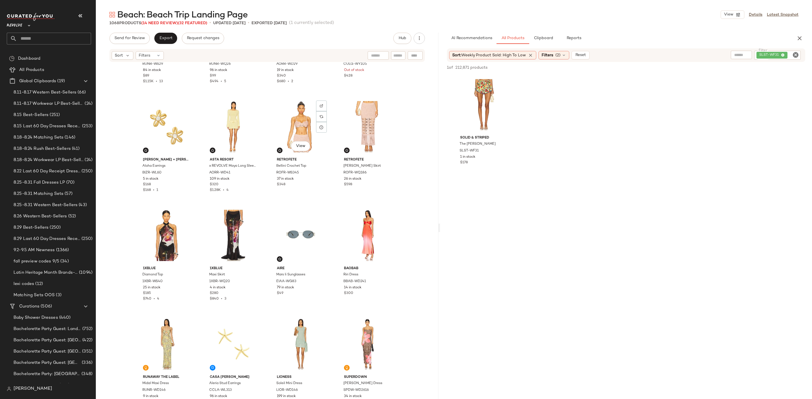
scroll to position [850, 0]
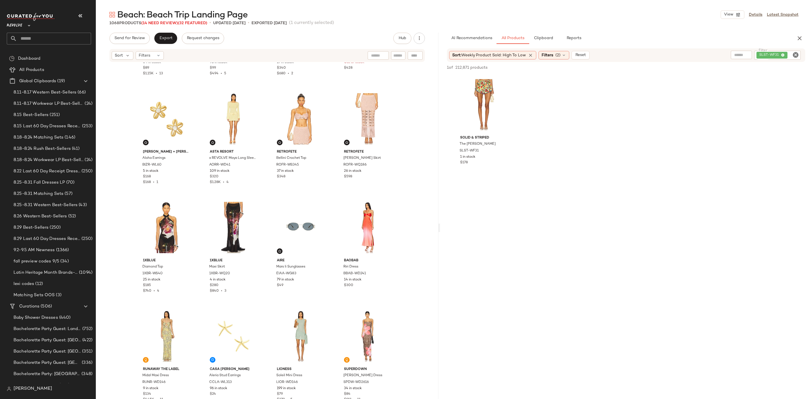
click at [794, 54] on icon "Clear Filter" at bounding box center [795, 55] width 7 height 7
click at [683, 36] on div "AI Recommendations All Products Clipboard Reports" at bounding box center [617, 38] width 340 height 11
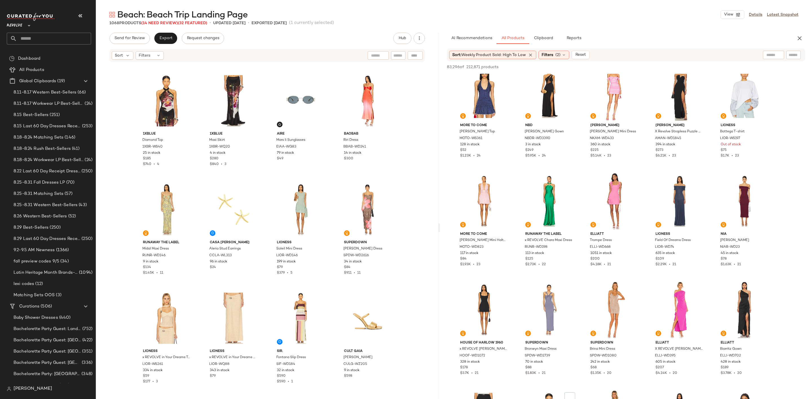
scroll to position [592, 0]
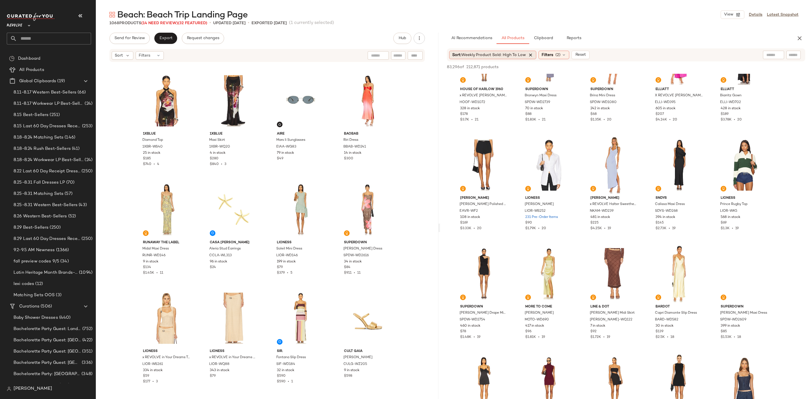
click at [533, 55] on icon at bounding box center [530, 54] width 5 height 5
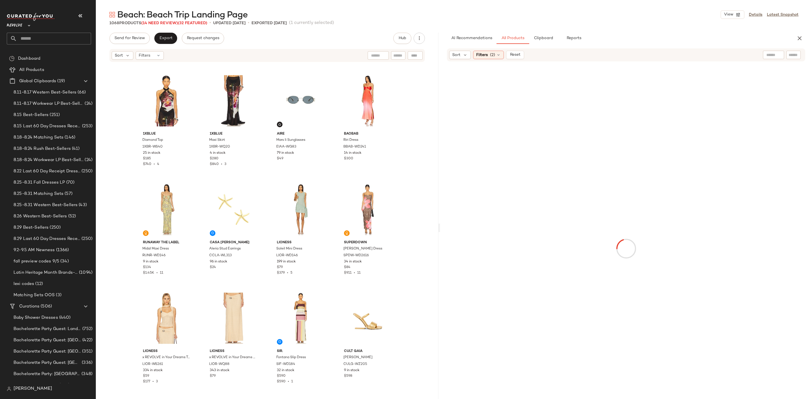
click at [656, 22] on div "1068 Products (14 Need Review) (32 Featured) • updated [DATE] • Exported [DATE]…" at bounding box center [454, 23] width 716 height 6
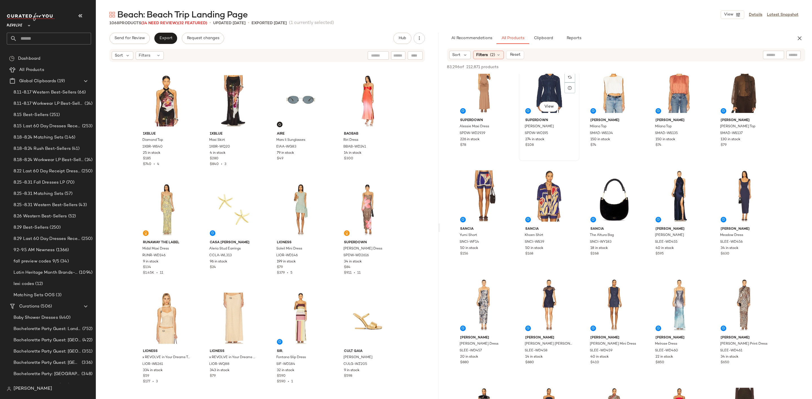
scroll to position [1733, 0]
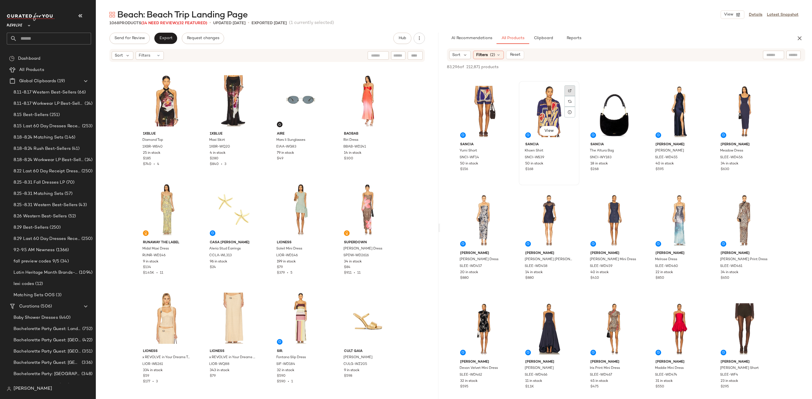
click at [566, 96] on div at bounding box center [569, 101] width 11 height 11
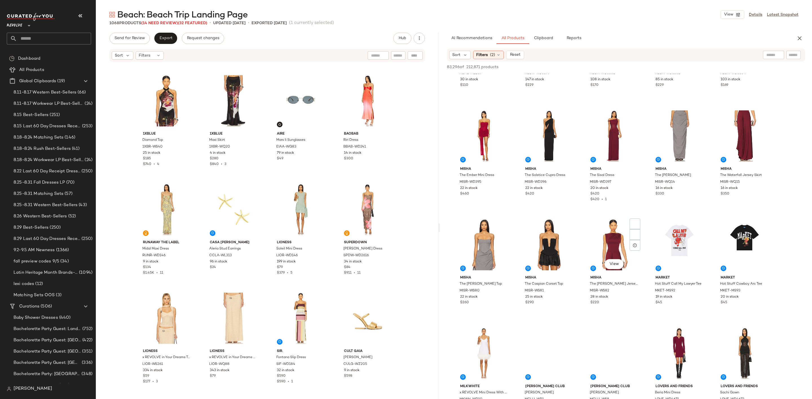
scroll to position [7609, 0]
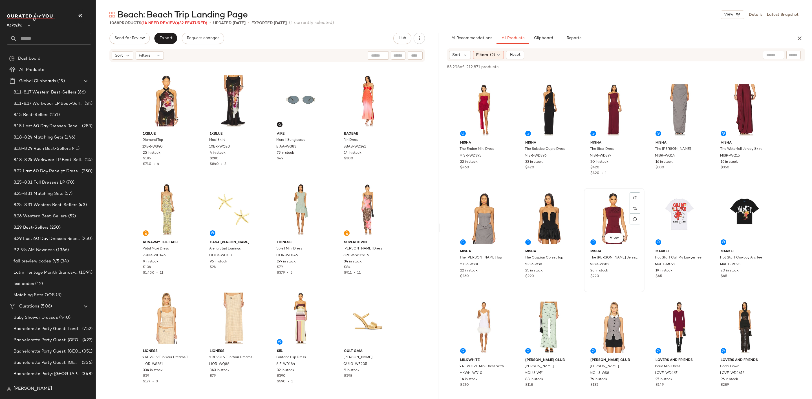
drag, startPoint x: 612, startPoint y: 212, endPoint x: 639, endPoint y: 231, distance: 32.8
click at [612, 212] on div "View" at bounding box center [614, 218] width 57 height 57
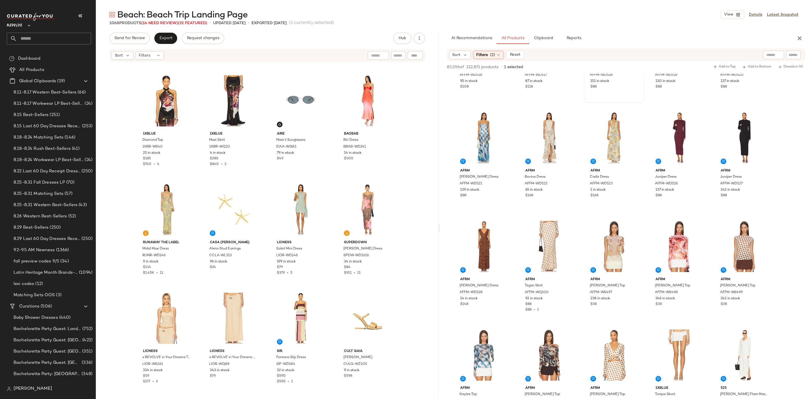
scroll to position [13020, 0]
click at [636, 118] on img at bounding box center [634, 117] width 3 height 3
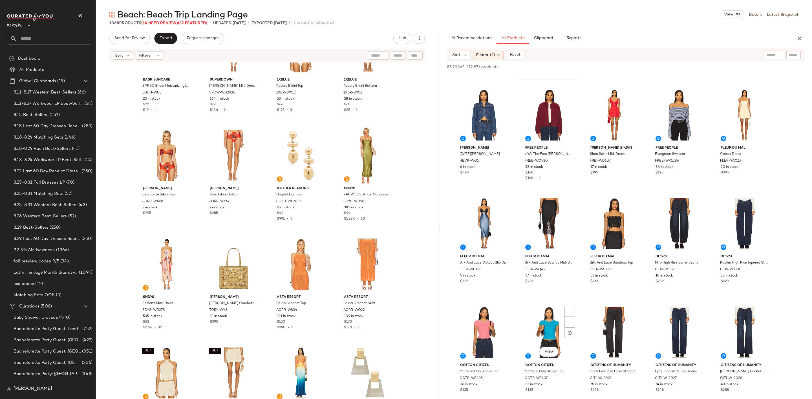
scroll to position [14627, 0]
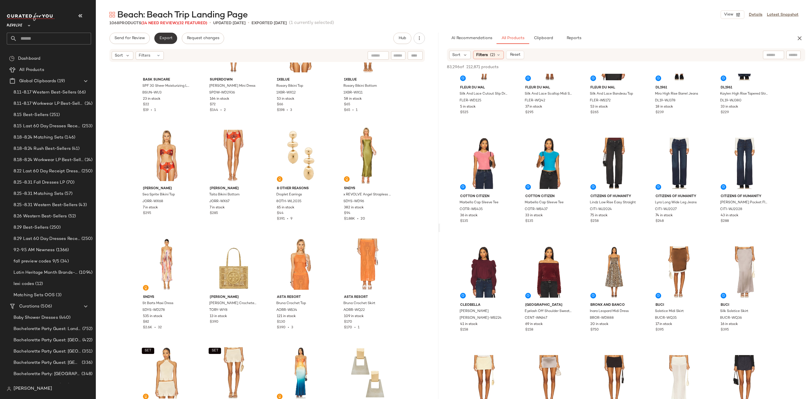
click at [163, 39] on span "Export" at bounding box center [165, 38] width 13 height 5
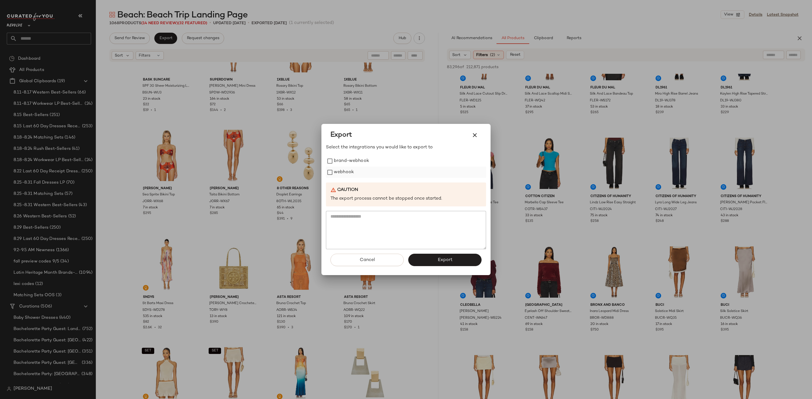
click at [338, 173] on label "webhook" at bounding box center [344, 172] width 20 height 11
click at [431, 258] on button "Export" at bounding box center [444, 260] width 73 height 12
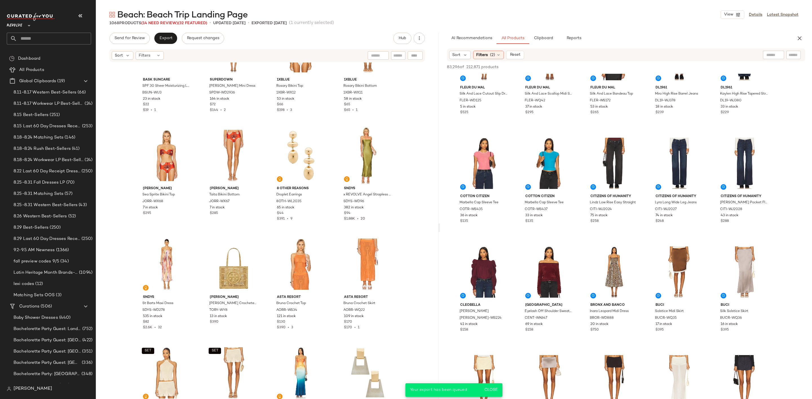
scroll to position [15932, 0]
